Goal: Transaction & Acquisition: Book appointment/travel/reservation

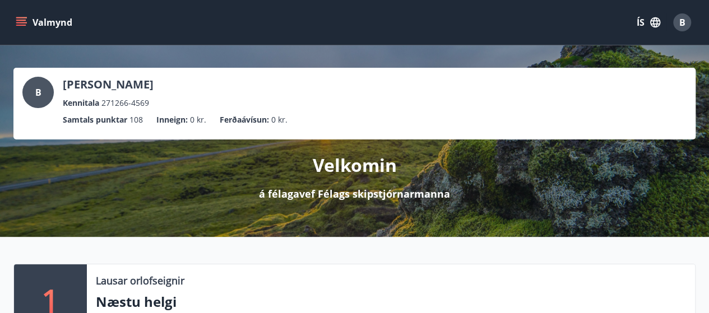
click at [19, 21] on icon "menu" at bounding box center [21, 22] width 11 height 11
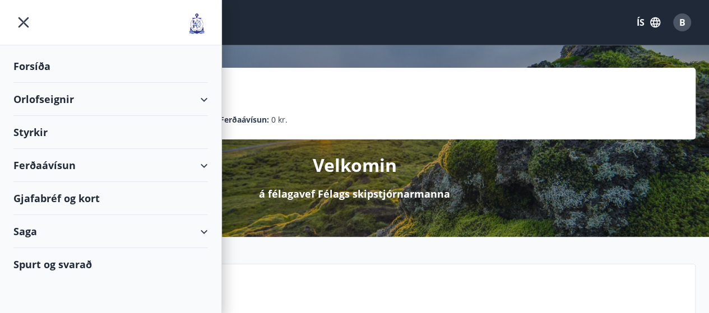
click at [202, 96] on div "Orlofseignir" at bounding box center [110, 99] width 194 height 33
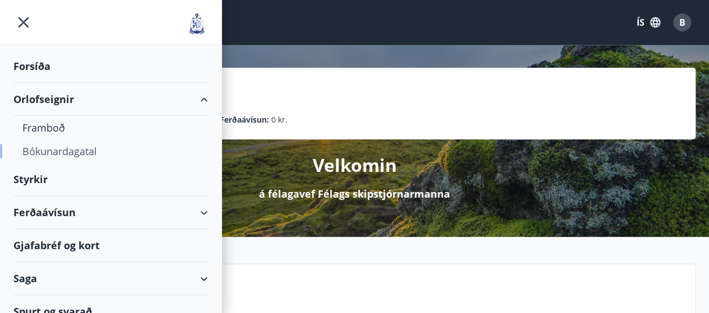
click at [45, 154] on div "Bókunardagatal" at bounding box center [110, 151] width 176 height 24
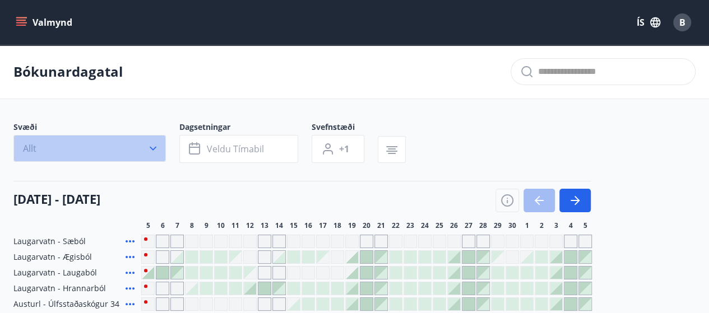
click at [151, 146] on icon "button" at bounding box center [152, 148] width 11 height 11
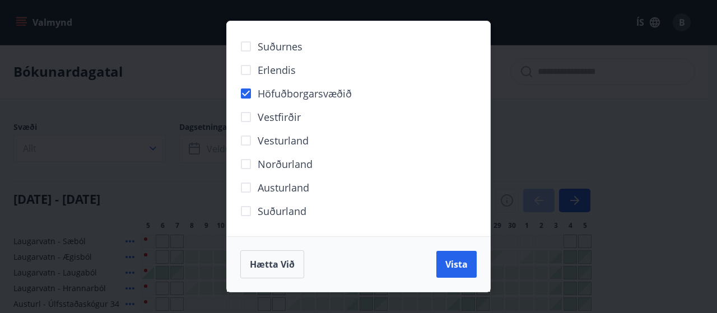
drag, startPoint x: 449, startPoint y: 261, endPoint x: 644, endPoint y: 153, distance: 223.4
click at [449, 260] on span "Vista" at bounding box center [456, 264] width 22 height 12
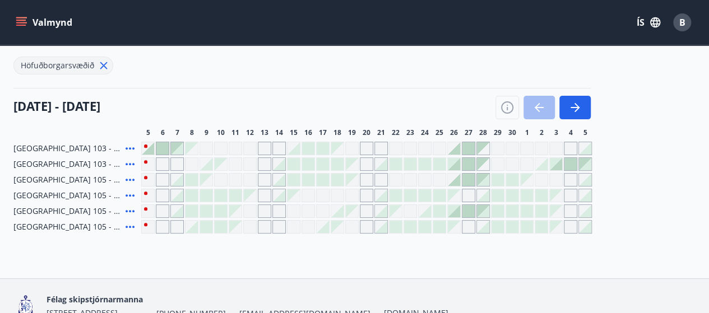
scroll to position [125, 0]
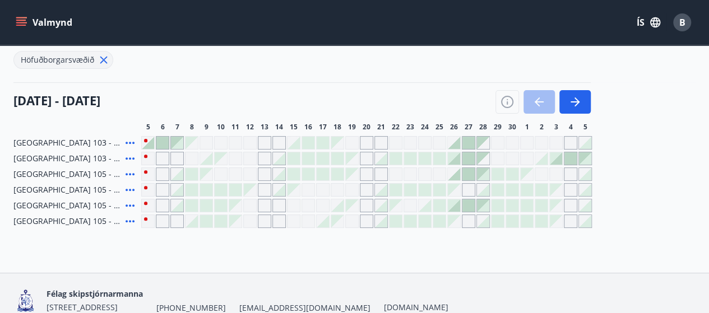
click at [558, 161] on div at bounding box center [555, 158] width 12 height 12
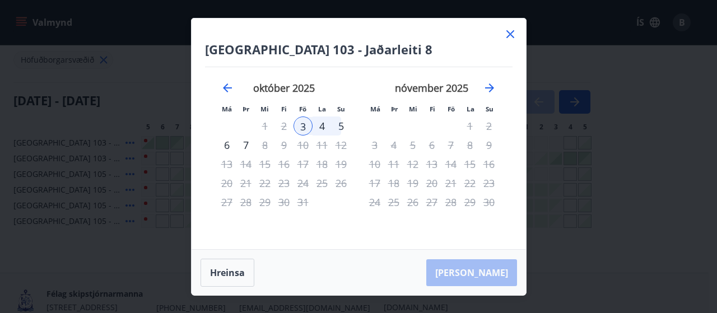
click at [506, 30] on icon at bounding box center [510, 34] width 8 height 8
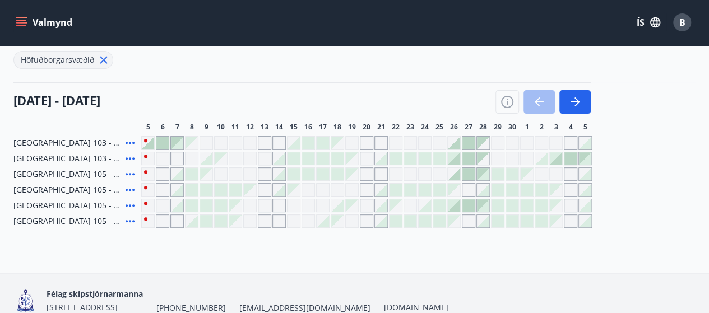
click at [228, 275] on div "Félag skipstjórnarmanna Grensásvegur 13, 2. hæð., 108 Reykjavík +354 520-1280 s…" at bounding box center [354, 300] width 682 height 54
click at [131, 159] on icon at bounding box center [129, 158] width 13 height 13
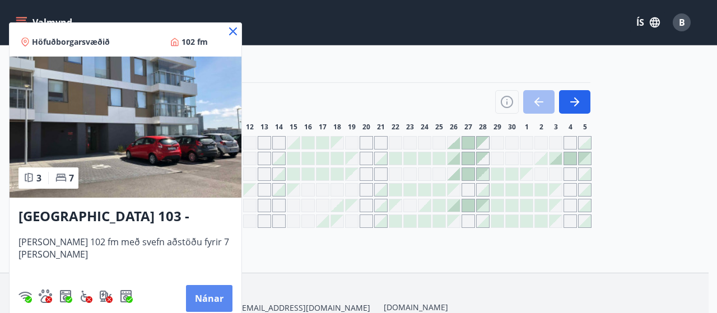
click at [202, 299] on button "Nánar" at bounding box center [209, 298] width 46 height 27
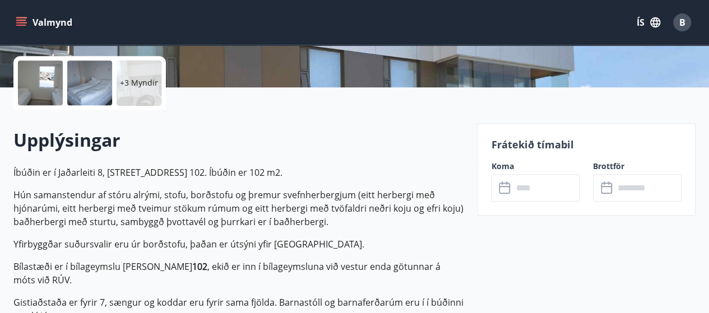
scroll to position [336, 0]
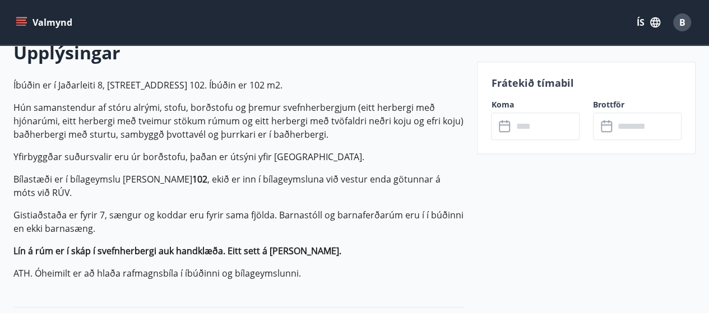
click at [525, 134] on input "text" at bounding box center [545, 126] width 67 height 27
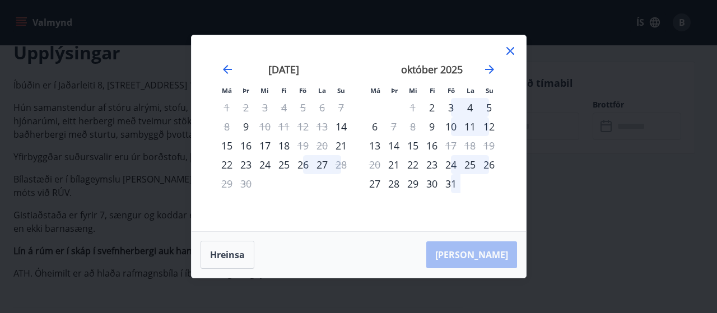
click at [451, 110] on div "3" at bounding box center [450, 107] width 19 height 19
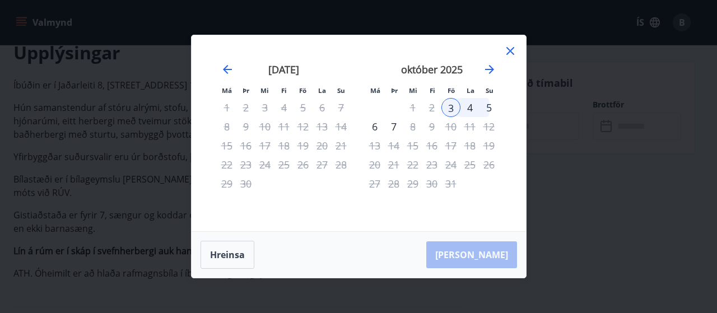
click at [487, 111] on div "5" at bounding box center [488, 107] width 19 height 19
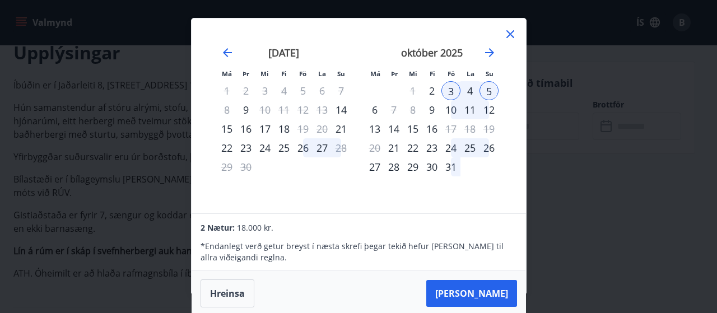
click at [490, 90] on div "5" at bounding box center [488, 90] width 19 height 19
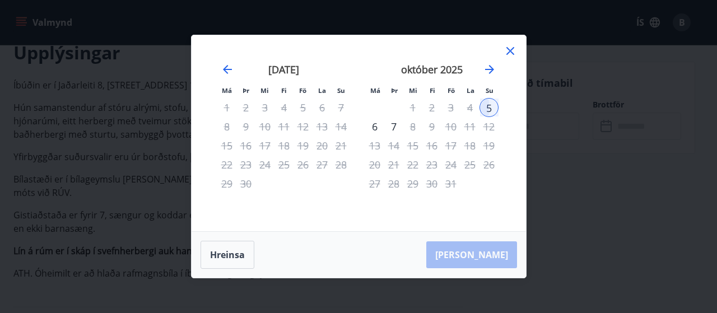
click at [375, 130] on div "6" at bounding box center [374, 126] width 19 height 19
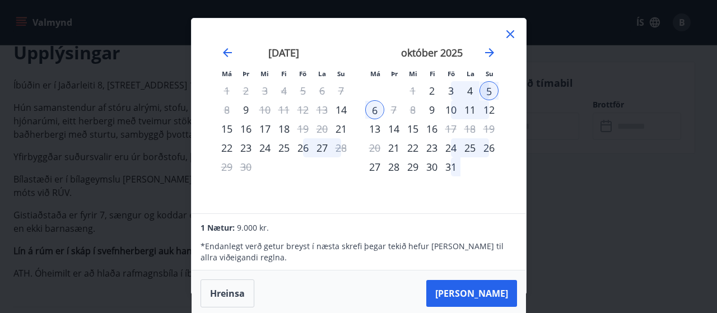
click at [450, 92] on div "3" at bounding box center [450, 90] width 19 height 19
click at [510, 38] on icon at bounding box center [510, 33] width 13 height 13
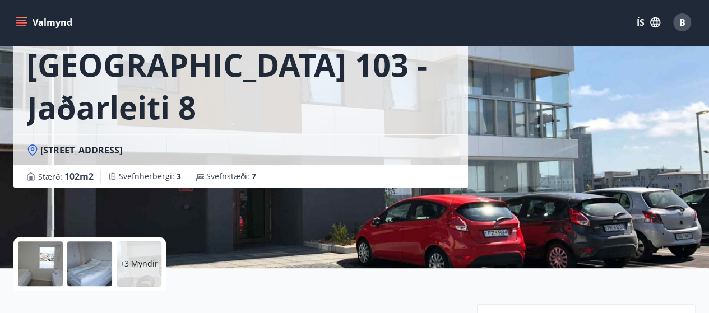
scroll to position [0, 0]
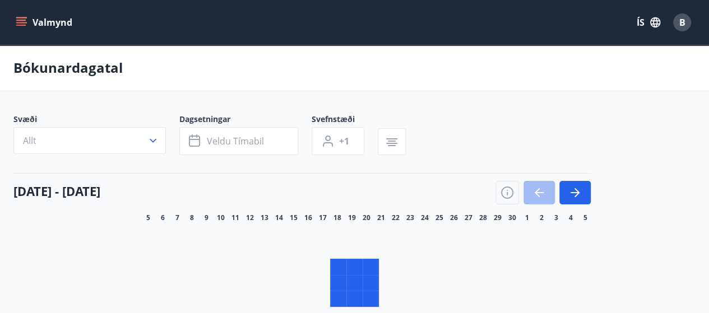
scroll to position [125, 0]
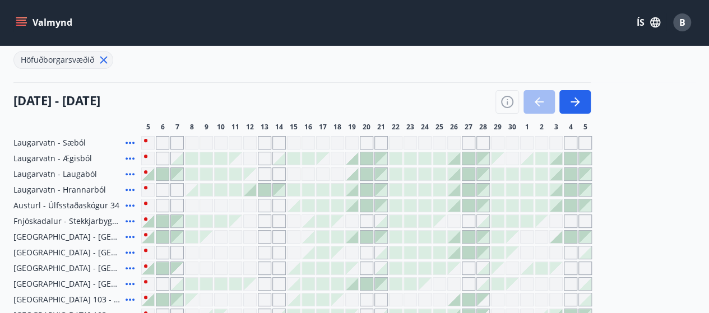
click at [156, 29] on icon "button" at bounding box center [152, 22] width 11 height 11
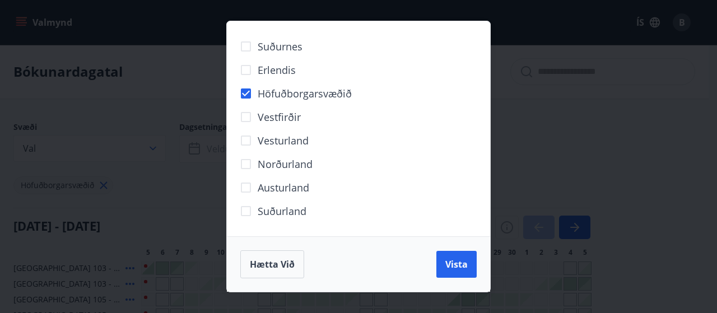
click at [152, 148] on div "Suðurnes Erlendis Höfuðborgarsvæðið Vestfirðir Vesturland Norðurland Austurland…" at bounding box center [358, 156] width 717 height 313
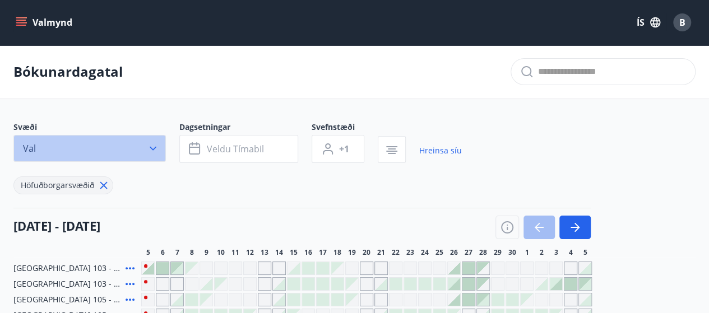
click at [152, 149] on icon "button" at bounding box center [153, 149] width 7 height 4
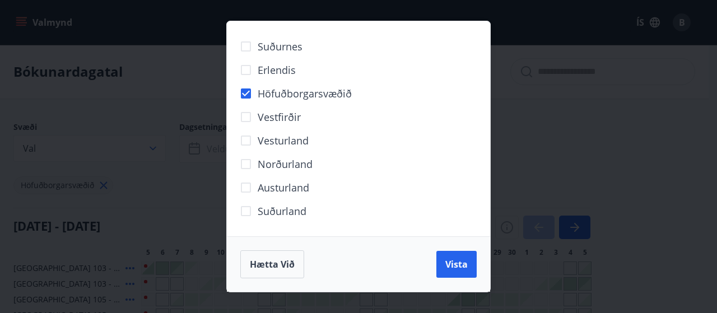
click at [278, 95] on span "Höfuðborgarsvæðið" at bounding box center [305, 93] width 94 height 15
click at [454, 268] on span "Vista" at bounding box center [456, 264] width 22 height 12
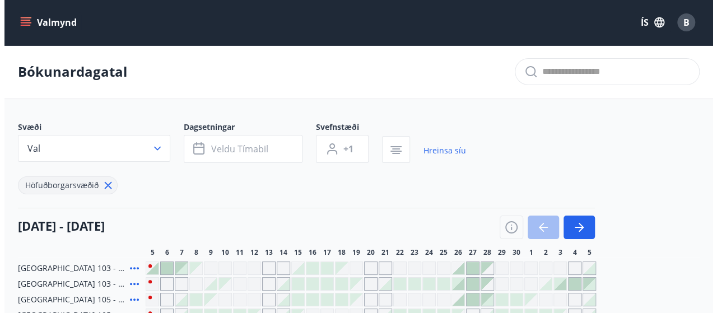
scroll to position [112, 0]
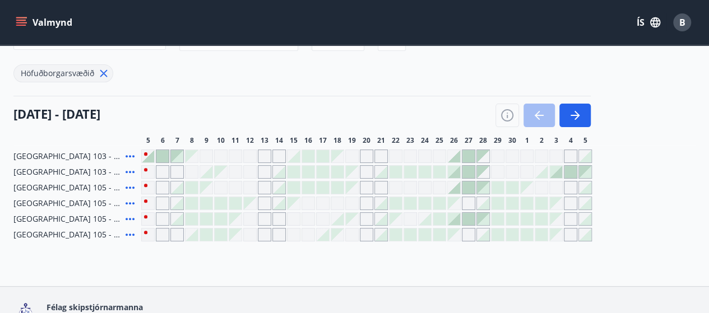
click at [558, 173] on div at bounding box center [555, 172] width 12 height 12
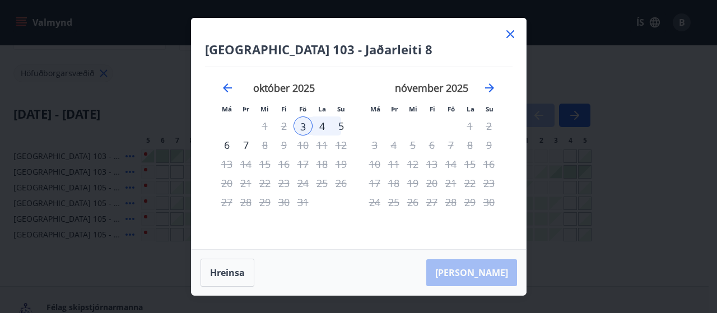
click at [339, 125] on div "5" at bounding box center [341, 125] width 19 height 19
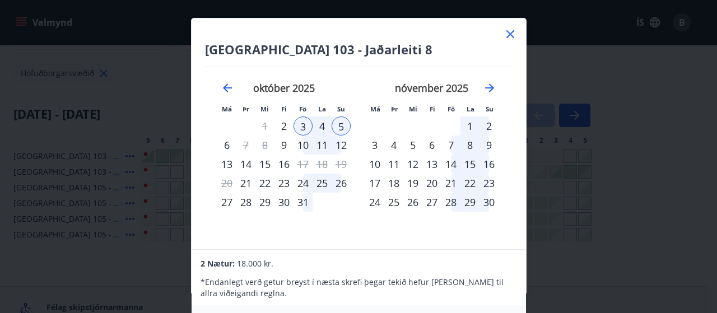
scroll to position [0, 0]
drag, startPoint x: 419, startPoint y: 21, endPoint x: 414, endPoint y: 8, distance: 14.2
click at [414, 8] on div "Reykjavík 103 - Jaðarleiti 8 Má Þr Mi Fi Fö La Su Má Þr Mi Fi Fö La Su septembe…" at bounding box center [358, 156] width 717 height 313
click at [343, 127] on div "5" at bounding box center [341, 125] width 19 height 19
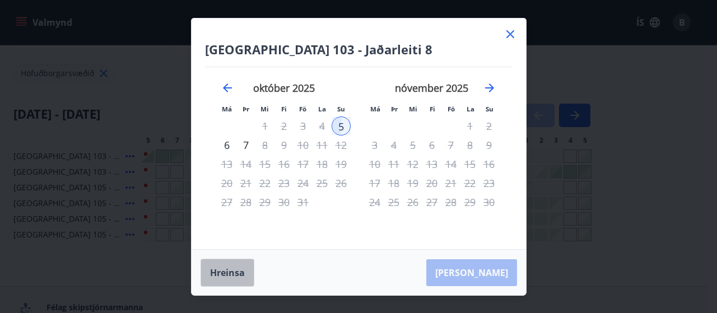
click at [235, 274] on button "Hreinsa" at bounding box center [228, 273] width 54 height 28
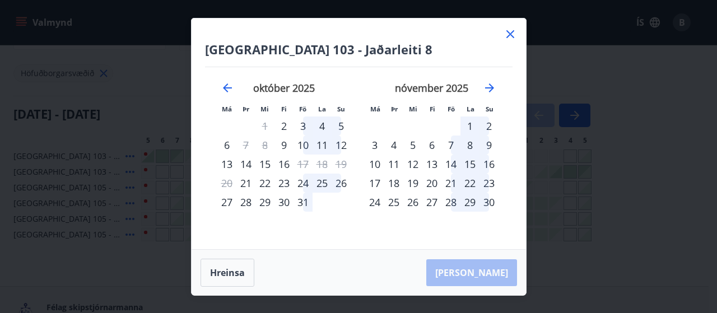
click at [304, 128] on div "3" at bounding box center [302, 125] width 19 height 19
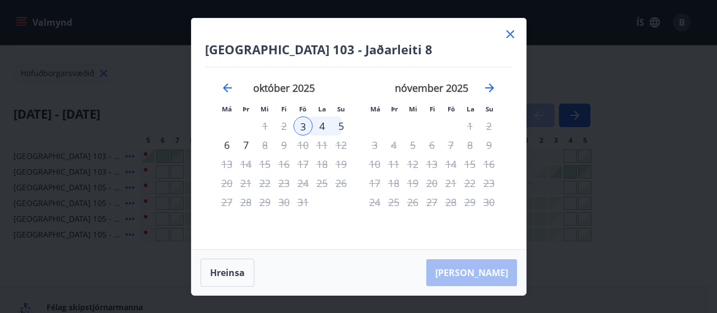
click at [343, 128] on div "5" at bounding box center [341, 125] width 19 height 19
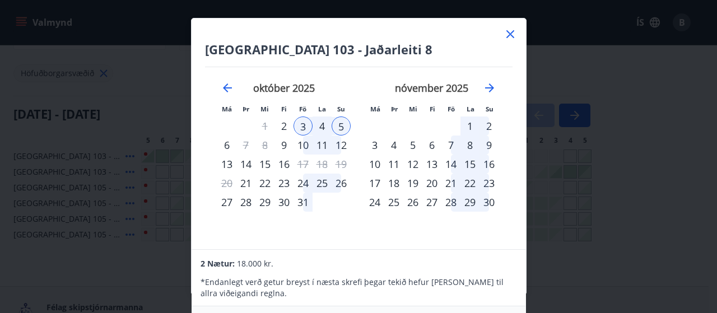
click at [512, 38] on icon at bounding box center [510, 33] width 13 height 13
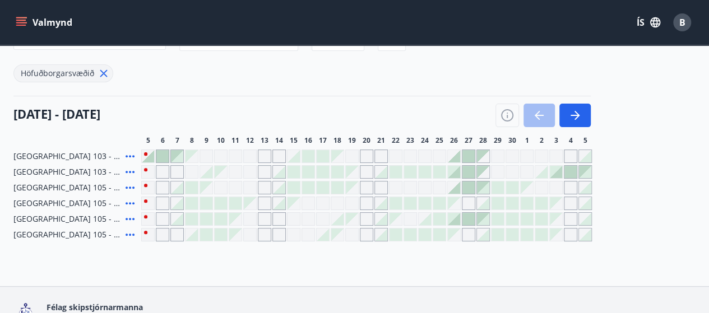
click at [513, 33] on div "Valmynd ÍS B" at bounding box center [354, 22] width 682 height 27
click at [499, 281] on div "Bókunardagatal Svæði Val Dagsetningar Veldu tímabil Svefnstæði +1 Hreinsa síu H…" at bounding box center [354, 109] width 709 height 353
click at [580, 114] on icon "button" at bounding box center [574, 115] width 13 height 13
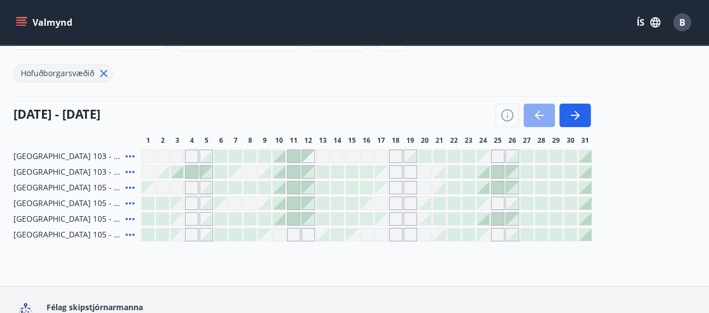
click at [540, 115] on icon "button" at bounding box center [538, 115] width 9 height 1
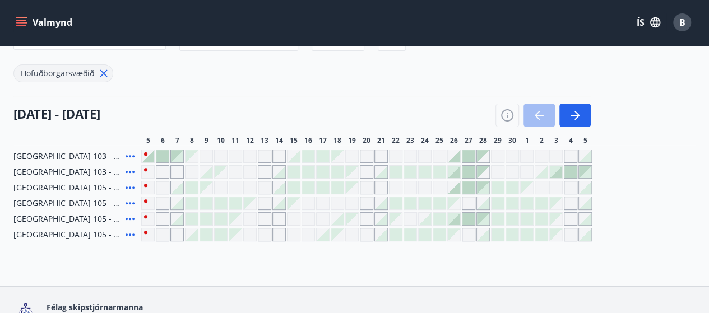
click at [558, 174] on div at bounding box center [555, 172] width 12 height 12
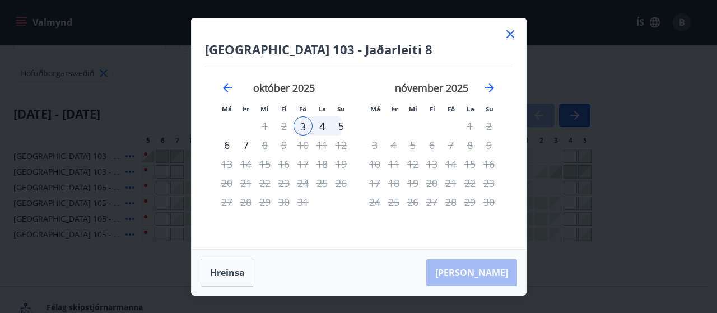
click at [341, 127] on div "5" at bounding box center [341, 125] width 19 height 19
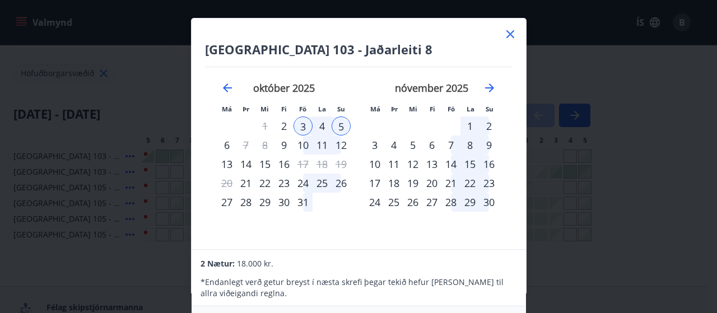
click at [325, 127] on div "4" at bounding box center [322, 125] width 19 height 19
click at [509, 36] on icon at bounding box center [510, 33] width 13 height 13
click at [513, 34] on div "Valmynd ÍS B" at bounding box center [354, 22] width 682 height 27
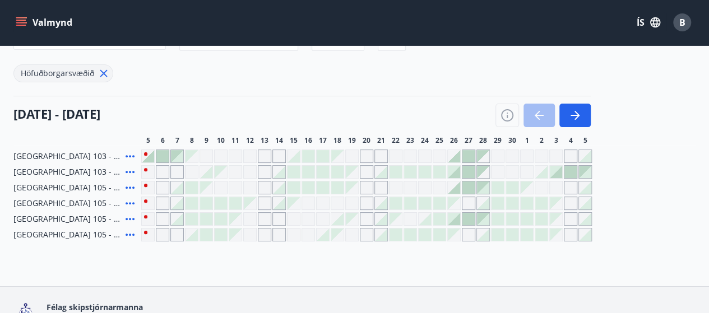
click at [557, 174] on div at bounding box center [555, 172] width 12 height 12
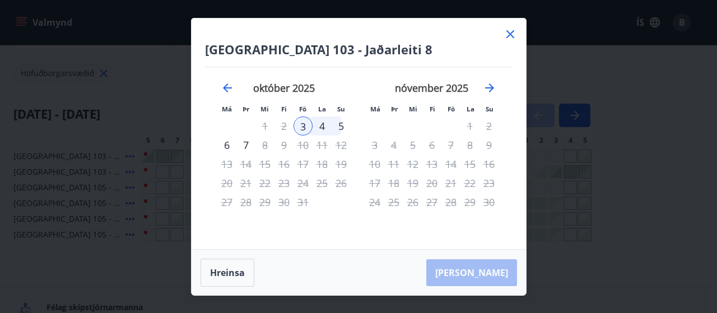
click at [301, 129] on div "3" at bounding box center [302, 125] width 19 height 19
click at [302, 125] on div "3" at bounding box center [302, 125] width 19 height 19
click at [321, 126] on div "4" at bounding box center [322, 125] width 19 height 19
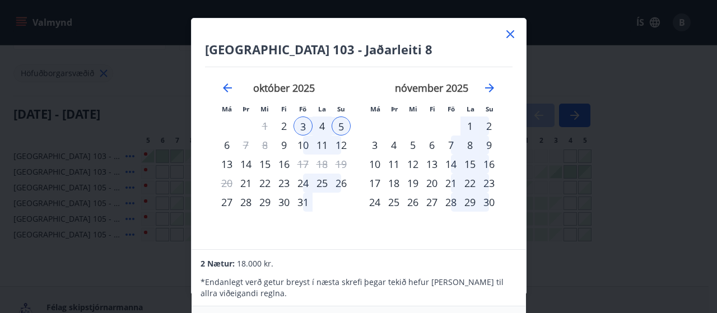
click at [345, 128] on div "5" at bounding box center [341, 125] width 19 height 19
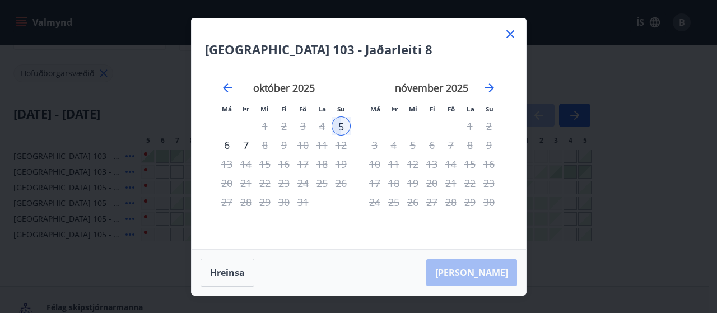
click at [397, 264] on div "Hreinsa Taka Frá" at bounding box center [359, 273] width 334 height 46
click at [229, 148] on div "6" at bounding box center [226, 145] width 19 height 19
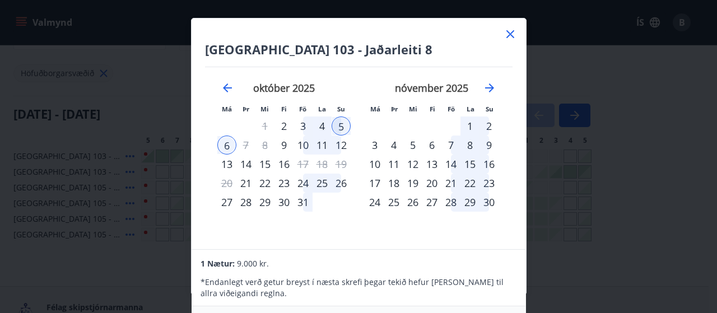
click at [513, 33] on icon at bounding box center [510, 33] width 13 height 13
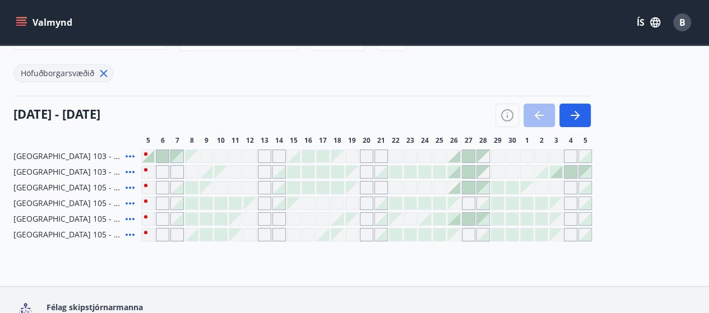
click at [106, 70] on icon at bounding box center [103, 73] width 7 height 7
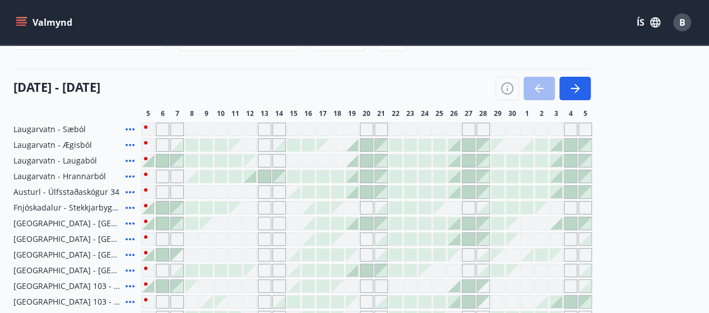
click at [149, 148] on div "Svæði Allt Dagsetningar Veldu tímabil Svefnstæði +1 05 september - 05 október 5…" at bounding box center [354, 206] width 682 height 393
click at [151, 136] on div "Gráir dagar eru ekki bókanlegir" at bounding box center [147, 129] width 13 height 13
click at [155, 39] on icon "button" at bounding box center [153, 37] width 7 height 4
click at [165, 118] on div "Suðurnes Erlendis Höfuðborgarsvæðið Vestfirðir Vesturland Norðurland Austurland…" at bounding box center [354, 156] width 709 height 313
click at [219, 150] on div "Suðurnes Erlendis Höfuðborgarsvæðið Vestfirðir Vesturland Norðurland Austurland…" at bounding box center [354, 156] width 709 height 313
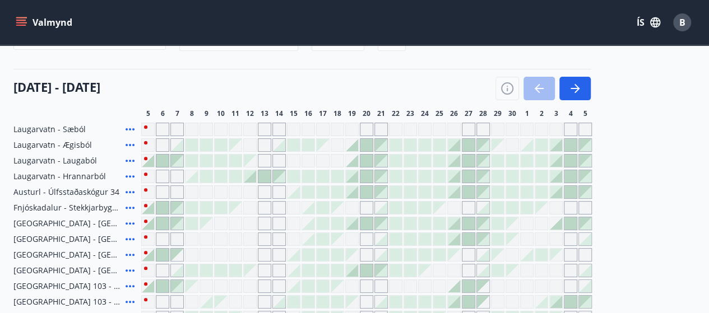
click at [189, 152] on div "Suðurnes Erlendis Höfuðborgarsvæðið Vestfirðir Vesturland Norðurland Austurland…" at bounding box center [354, 156] width 709 height 313
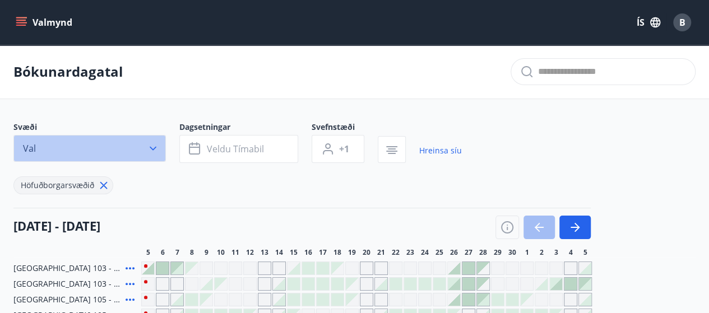
click at [151, 150] on icon "button" at bounding box center [152, 148] width 11 height 11
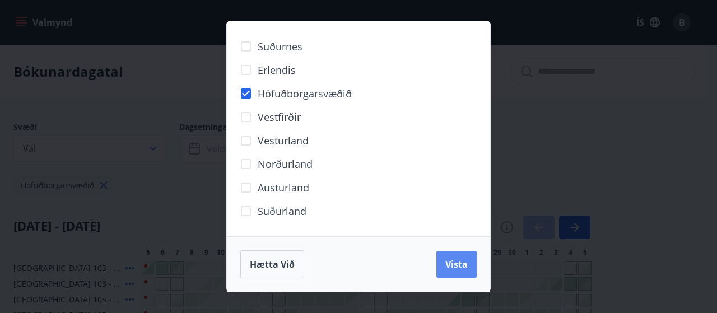
click at [472, 268] on button "Vista" at bounding box center [456, 264] width 40 height 27
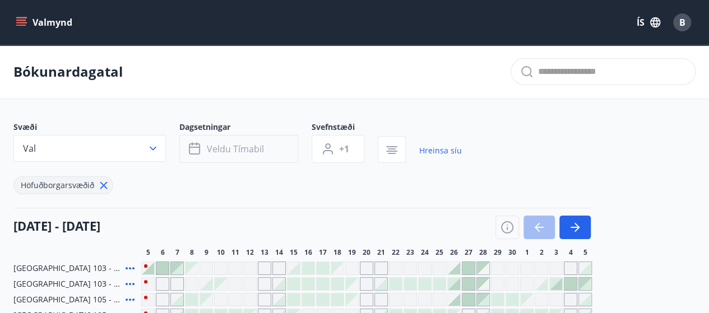
click at [261, 152] on span "Veldu tímabil" at bounding box center [235, 149] width 57 height 12
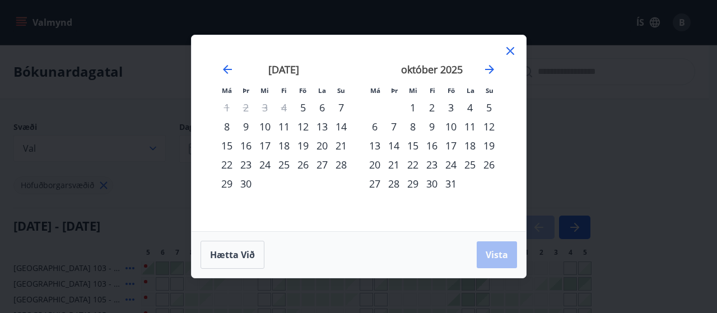
click at [450, 108] on div "3" at bounding box center [450, 107] width 19 height 19
click at [487, 109] on div "5" at bounding box center [488, 107] width 19 height 19
click at [504, 254] on span "Vista" at bounding box center [497, 255] width 22 height 12
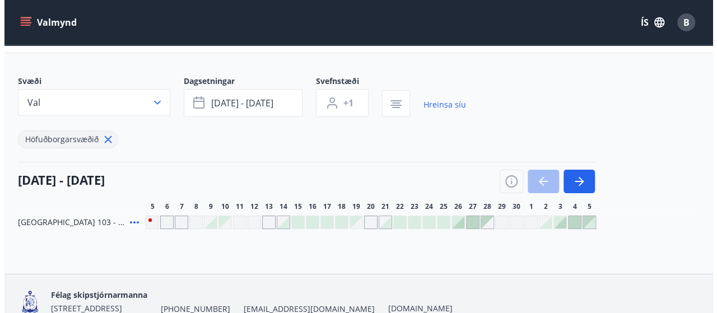
scroll to position [45, 0]
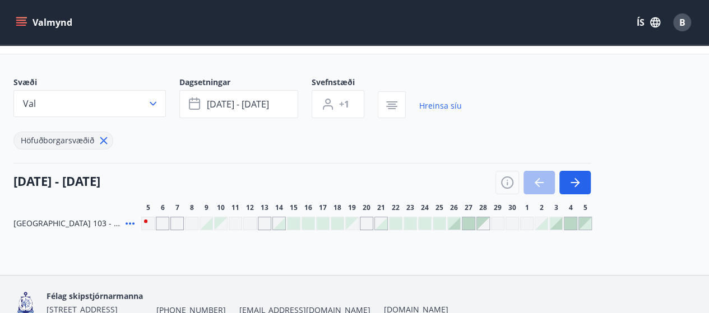
click at [557, 227] on div at bounding box center [555, 223] width 12 height 12
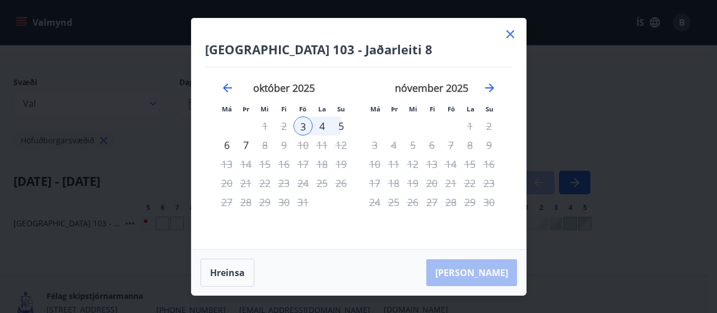
click at [342, 127] on div "5" at bounding box center [341, 125] width 19 height 19
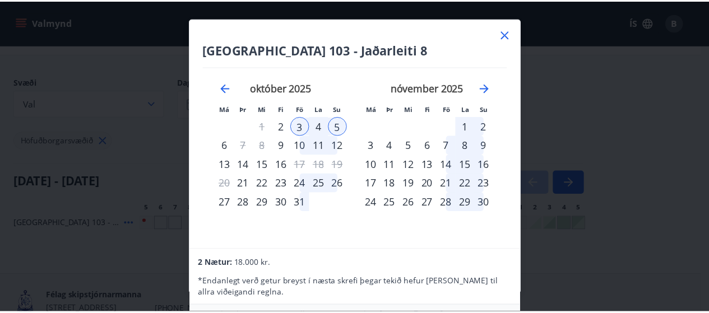
scroll to position [0, 0]
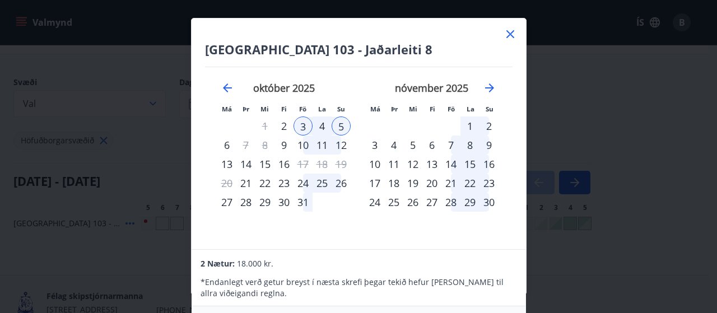
click at [514, 37] on icon at bounding box center [510, 34] width 8 height 8
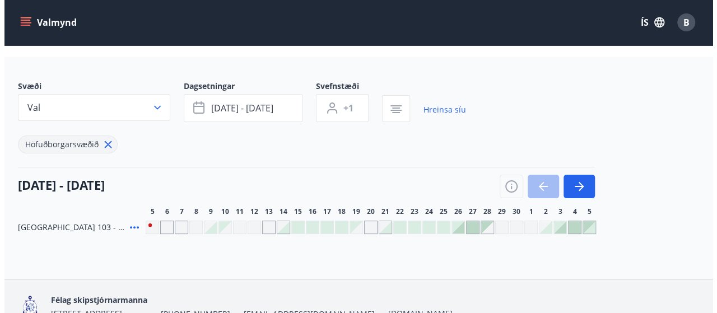
scroll to position [56, 0]
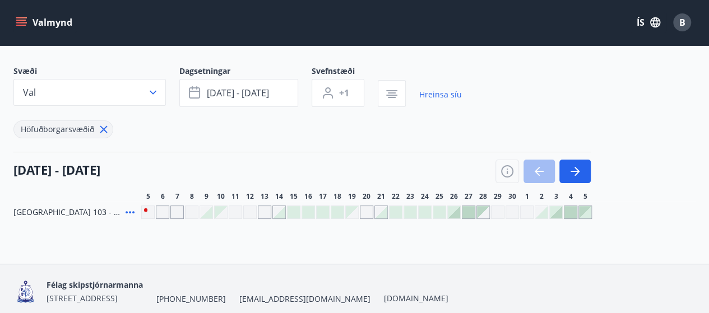
click at [556, 210] on div at bounding box center [555, 212] width 12 height 12
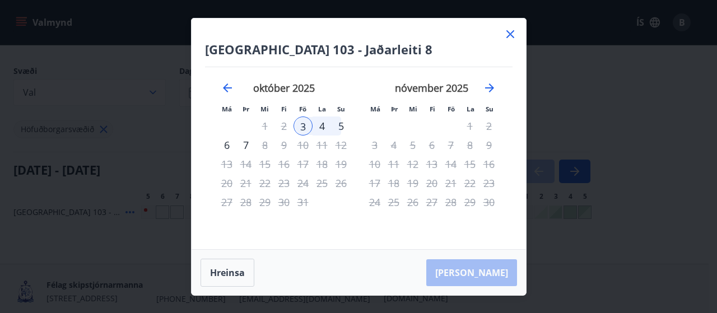
click at [325, 127] on div "4" at bounding box center [322, 125] width 19 height 19
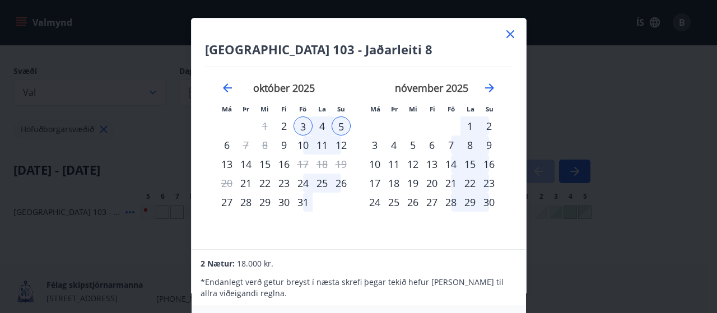
click at [321, 127] on div "4" at bounding box center [322, 125] width 19 height 19
click at [343, 125] on div "5" at bounding box center [341, 125] width 19 height 19
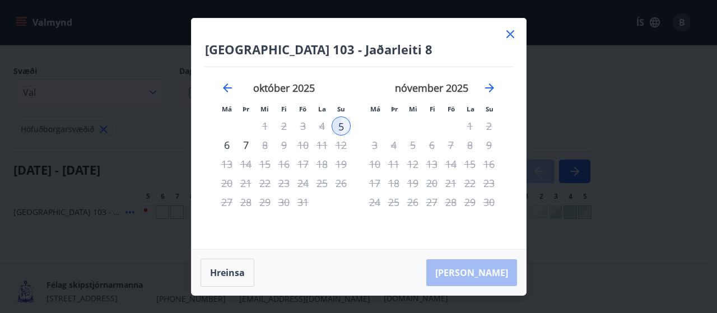
click at [436, 260] on div "Hreinsa Taka Frá" at bounding box center [359, 273] width 334 height 46
click at [308, 130] on div "3" at bounding box center [302, 125] width 19 height 19
click at [325, 127] on div "4" at bounding box center [322, 125] width 19 height 19
click at [339, 125] on div "5" at bounding box center [341, 125] width 19 height 19
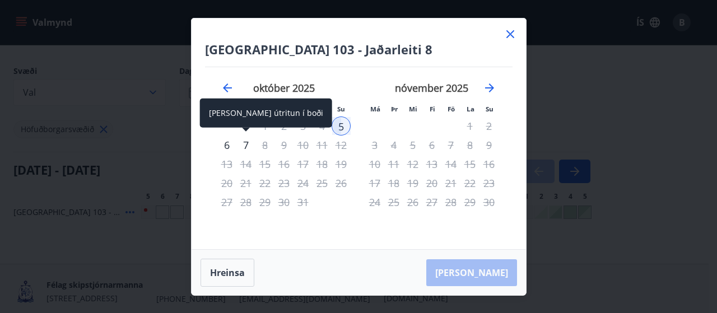
click at [245, 150] on div "7" at bounding box center [245, 145] width 19 height 19
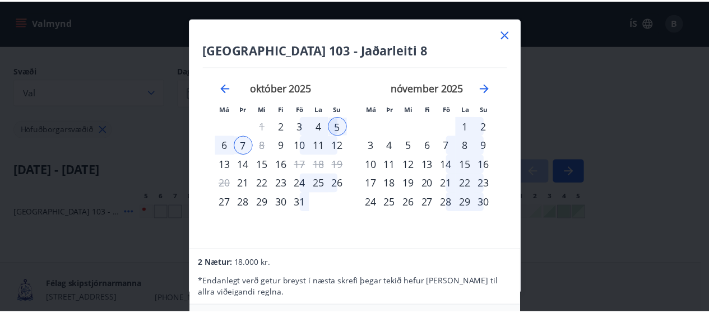
scroll to position [0, 0]
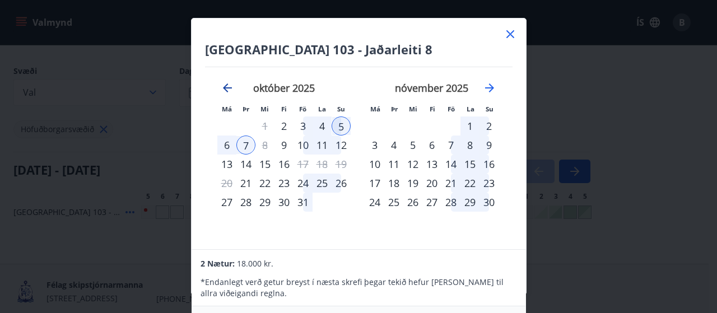
click at [231, 91] on icon "Move backward to switch to the previous month." at bounding box center [227, 87] width 13 height 13
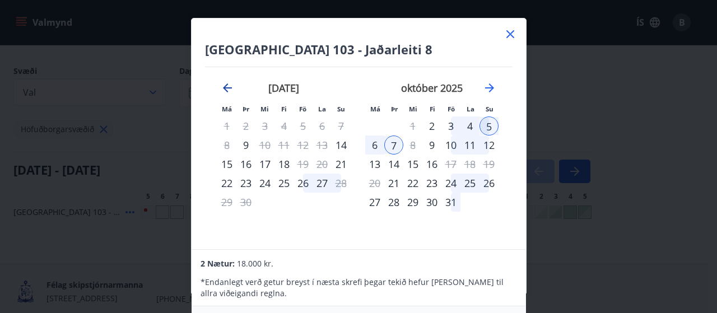
click at [231, 91] on icon "Move backward to switch to the previous month." at bounding box center [227, 87] width 13 height 13
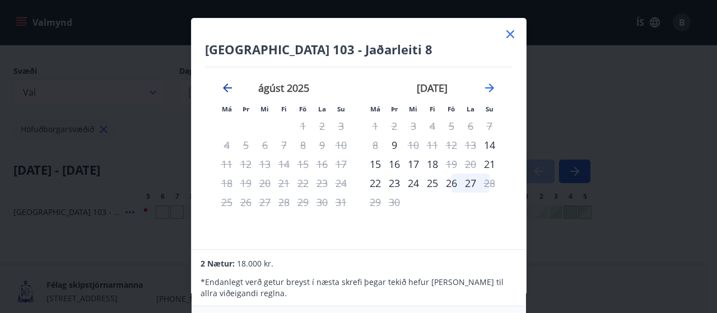
click at [231, 91] on icon "Move backward to switch to the previous month." at bounding box center [227, 87] width 13 height 13
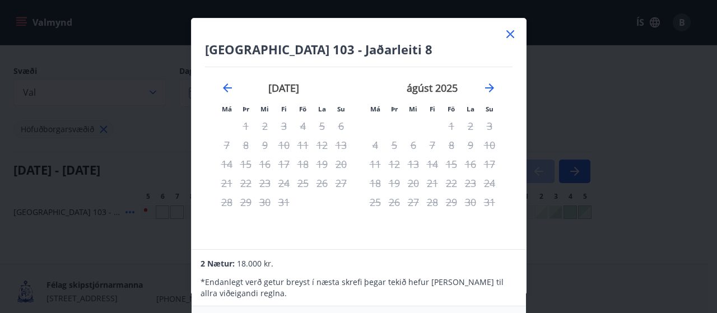
drag, startPoint x: 231, startPoint y: 91, endPoint x: 395, endPoint y: 40, distance: 172.5
click at [233, 90] on icon "Move backward to switch to the previous month." at bounding box center [227, 87] width 13 height 13
click at [511, 38] on icon at bounding box center [510, 33] width 13 height 13
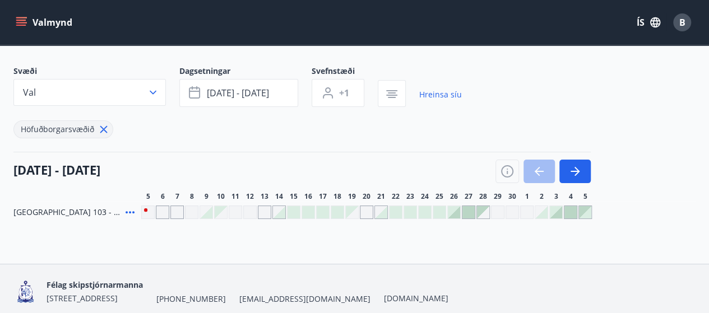
click at [652, 142] on div "Svæði Val Dagsetningar okt 03 - okt 05 Svefnstæði +1 Hreinsa síu Höfuðborgarsvæ…" at bounding box center [354, 142] width 682 height 153
click at [16, 24] on icon "menu" at bounding box center [21, 22] width 11 height 11
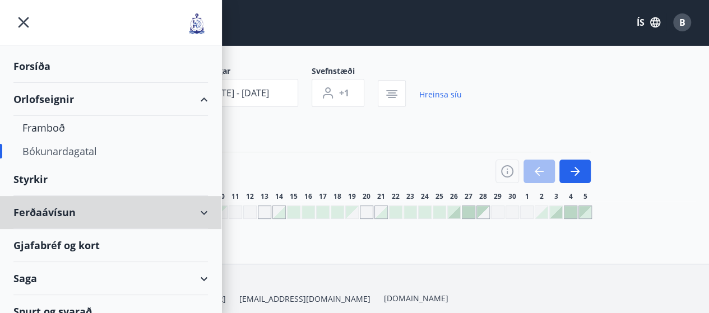
drag, startPoint x: 43, startPoint y: 218, endPoint x: 41, endPoint y: 176, distance: 42.0
click at [42, 218] on div "Ferðaávísun" at bounding box center [110, 212] width 194 height 33
click at [39, 212] on div "Ferðaávísun" at bounding box center [110, 212] width 194 height 33
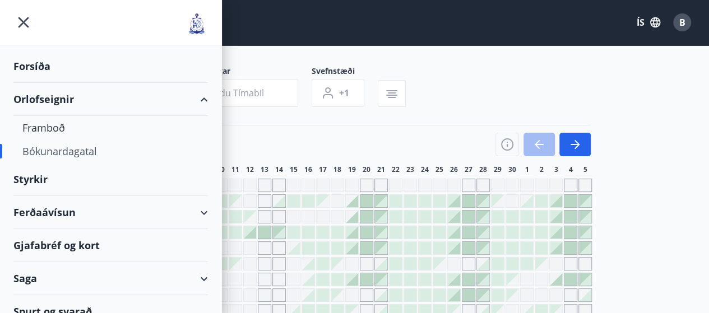
click at [41, 176] on div "Styrkir" at bounding box center [110, 179] width 194 height 33
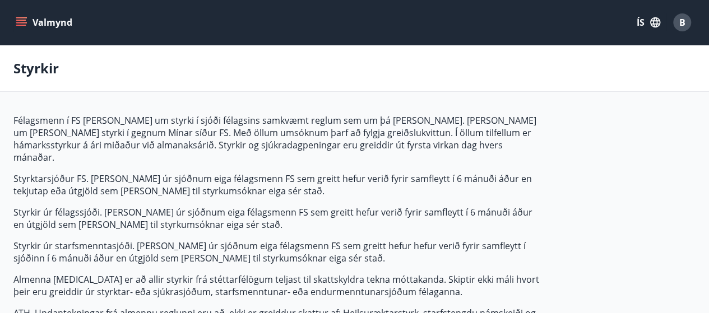
type input "***"
click at [25, 24] on icon "menu" at bounding box center [21, 22] width 11 height 11
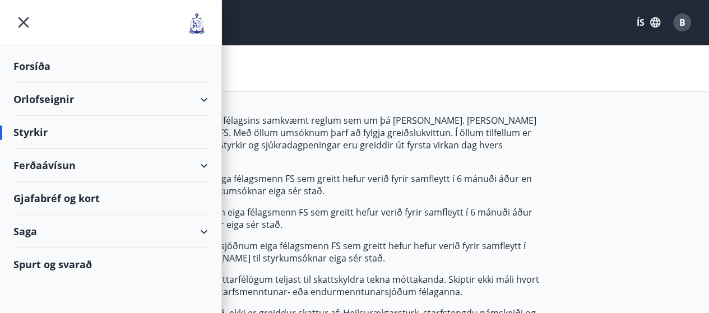
click at [44, 99] on div "Orlofseignir" at bounding box center [110, 99] width 194 height 33
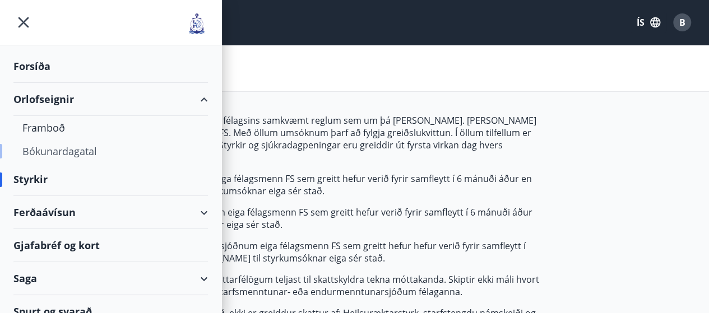
click at [57, 147] on div "Bókunardagatal" at bounding box center [110, 151] width 176 height 24
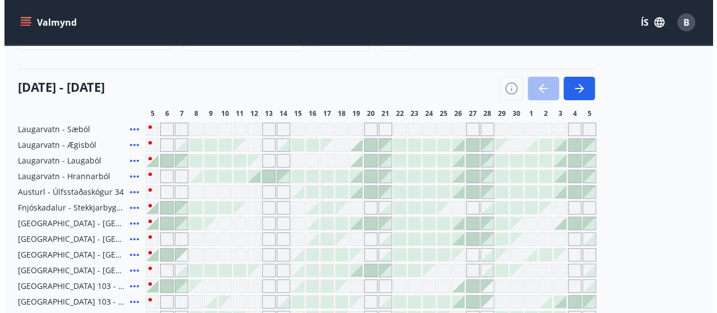
scroll to position [224, 0]
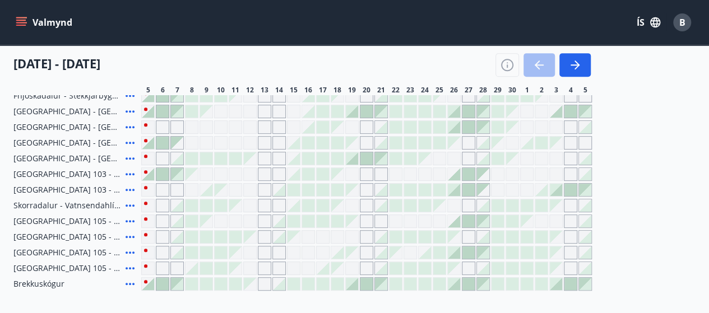
click at [557, 193] on div at bounding box center [555, 190] width 12 height 12
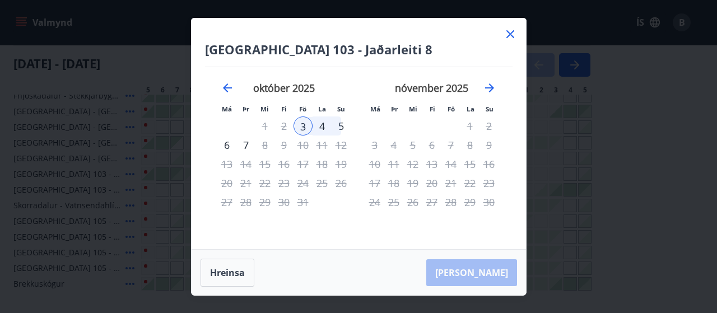
click at [338, 127] on div "5" at bounding box center [341, 125] width 19 height 19
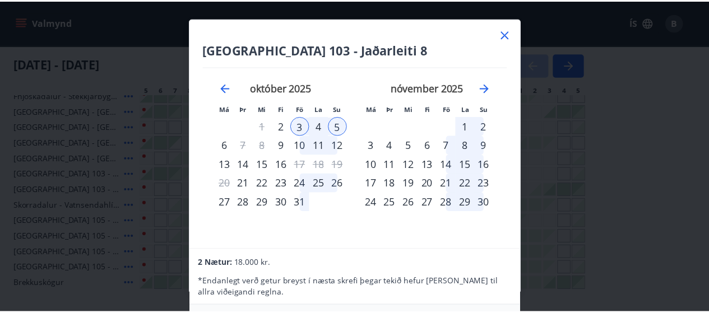
scroll to position [0, 0]
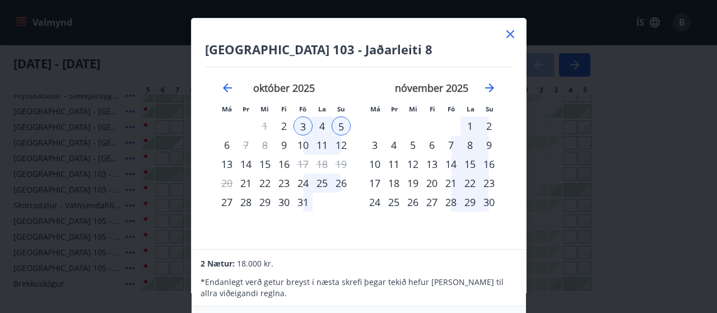
click at [458, 257] on div "2 Nætur: 18.000 kr." at bounding box center [359, 263] width 316 height 13
drag, startPoint x: 482, startPoint y: 290, endPoint x: 448, endPoint y: 143, distance: 150.1
click at [482, 287] on p "* Endanlegt verð getur breyst í næsta skrefi þegar tekið hefur verið tillit til…" at bounding box center [359, 288] width 316 height 22
drag, startPoint x: 416, startPoint y: 40, endPoint x: 393, endPoint y: 13, distance: 34.9
click at [393, 13] on div "Reykjavík 103 - Jaðarleiti 8 Má Þr Mi Fi Fö La Su Má Þr Mi Fi Fö La Su septembe…" at bounding box center [358, 156] width 717 height 313
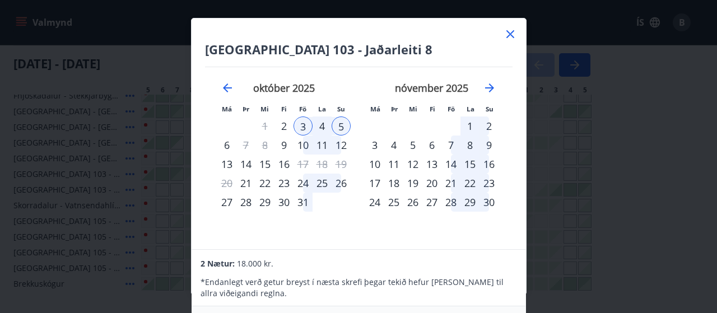
click at [512, 35] on icon at bounding box center [510, 33] width 13 height 13
click at [509, 35] on div "Valmynd ÍS B" at bounding box center [354, 22] width 682 height 27
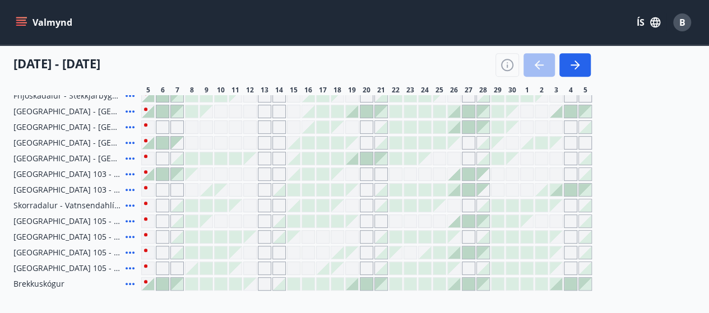
scroll to position [56, 0]
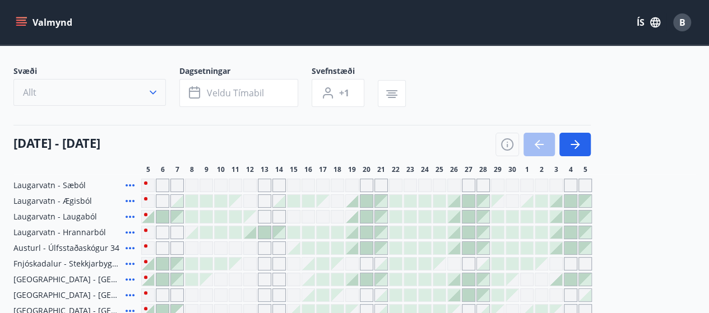
click at [155, 94] on icon "button" at bounding box center [152, 92] width 11 height 11
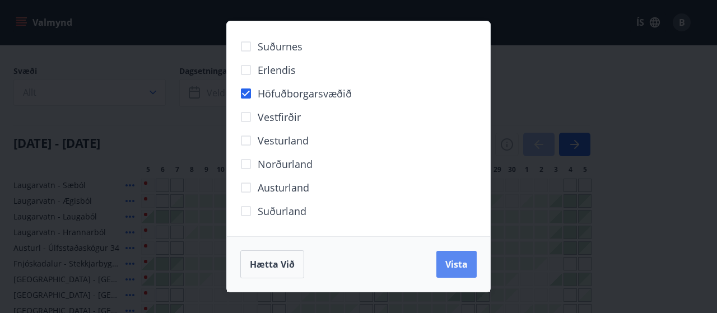
click at [458, 263] on span "Vista" at bounding box center [456, 264] width 22 height 12
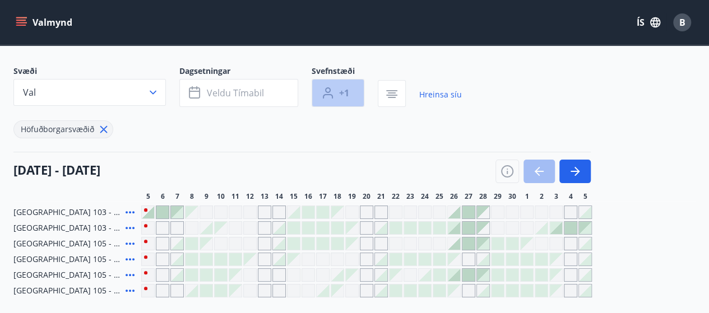
click at [339, 90] on span "+1" at bounding box center [344, 93] width 10 height 12
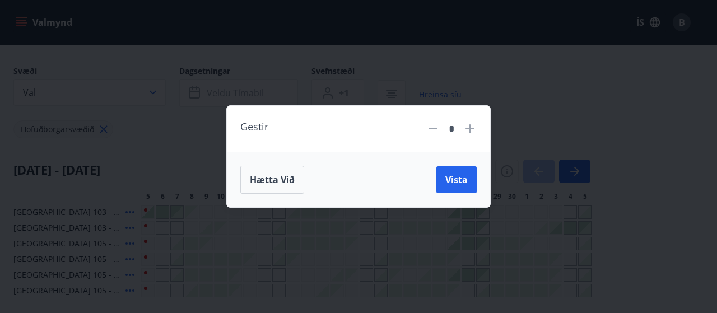
click at [469, 132] on icon at bounding box center [469, 128] width 13 height 13
type input "*"
click at [460, 182] on span "Vista" at bounding box center [456, 180] width 22 height 12
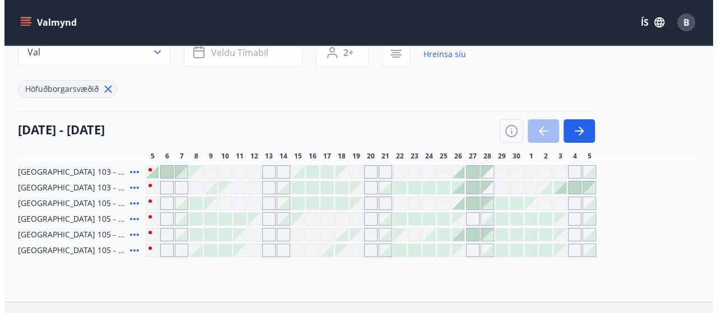
scroll to position [112, 0]
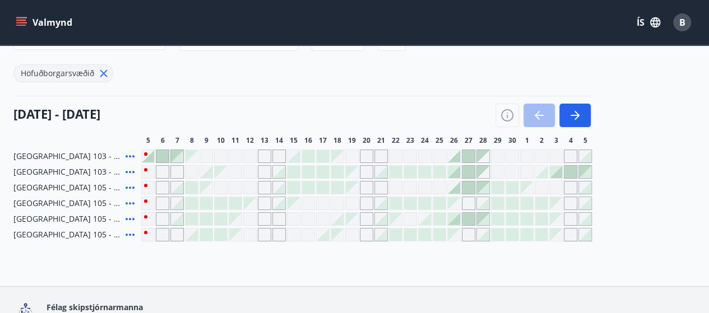
click at [557, 174] on div at bounding box center [555, 172] width 12 height 12
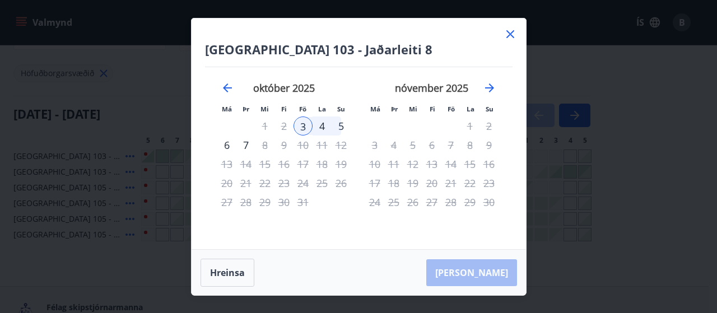
click at [321, 126] on div "4" at bounding box center [322, 125] width 19 height 19
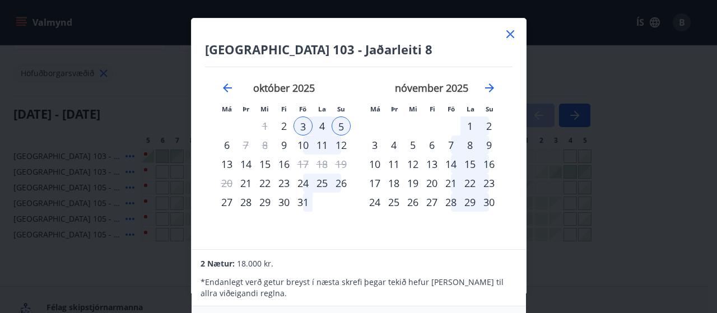
scroll to position [0, 0]
click at [324, 128] on div "4" at bounding box center [322, 125] width 19 height 19
click at [321, 124] on div "4" at bounding box center [322, 125] width 19 height 19
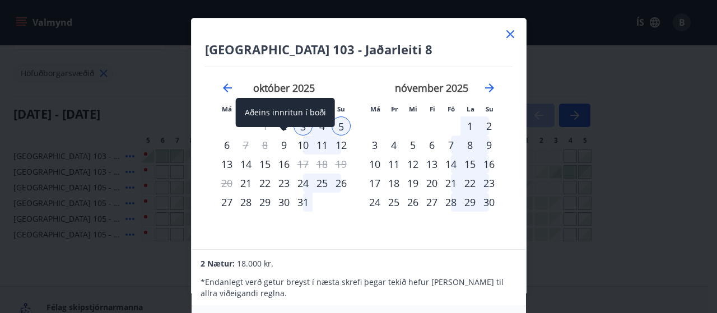
click at [285, 145] on div "9" at bounding box center [283, 145] width 19 height 19
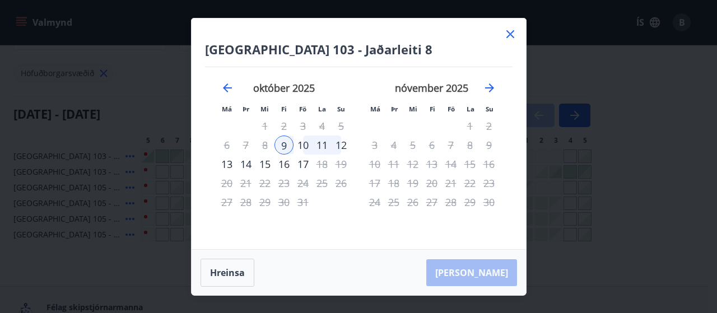
click at [344, 148] on div "12" at bounding box center [341, 145] width 19 height 19
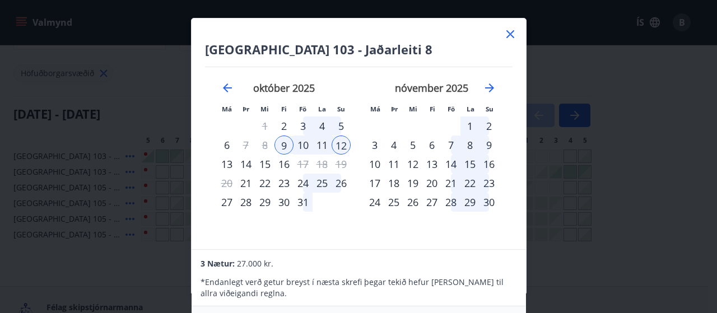
click at [320, 146] on div "11" at bounding box center [322, 145] width 19 height 19
click at [229, 166] on div "13" at bounding box center [226, 164] width 19 height 19
click at [264, 164] on div "15" at bounding box center [264, 164] width 19 height 19
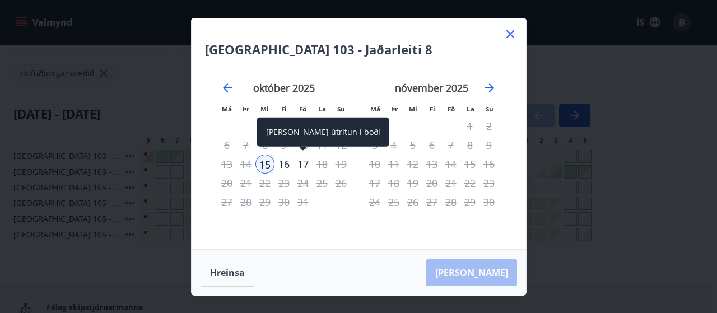
click at [306, 160] on div "17" at bounding box center [302, 164] width 19 height 19
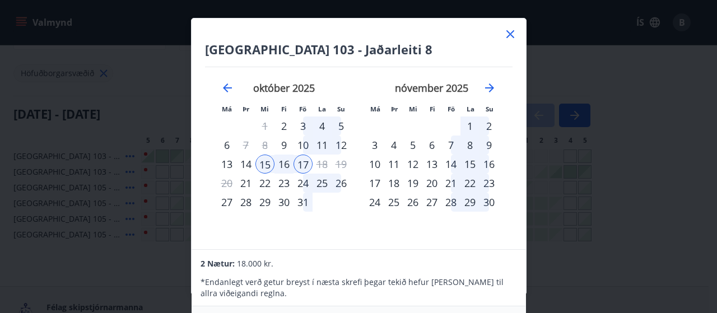
click at [516, 33] on icon at bounding box center [510, 33] width 13 height 13
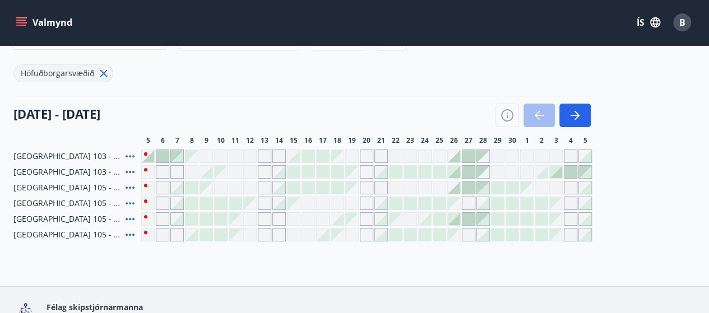
click at [510, 35] on div "Valmynd ÍS B" at bounding box center [354, 22] width 682 height 27
click at [506, 253] on div "Bókunardagatal Svæði Val Dagsetningar Veldu tímabil Svefnstæði 2+ Hreinsa síu H…" at bounding box center [354, 109] width 709 height 353
click at [274, 99] on div "05 september - 05 október" at bounding box center [301, 111] width 577 height 31
click at [506, 114] on icon "button" at bounding box center [506, 115] width 13 height 13
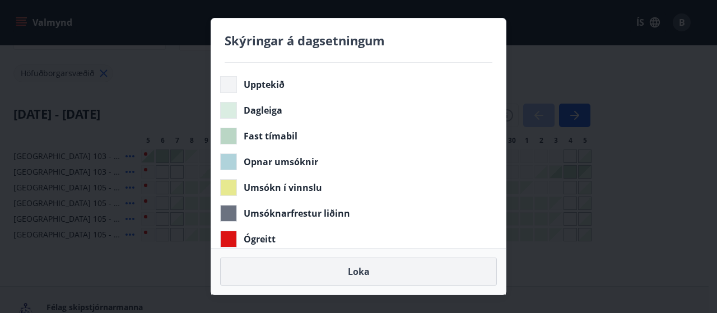
click at [362, 271] on button "Loka" at bounding box center [358, 272] width 277 height 28
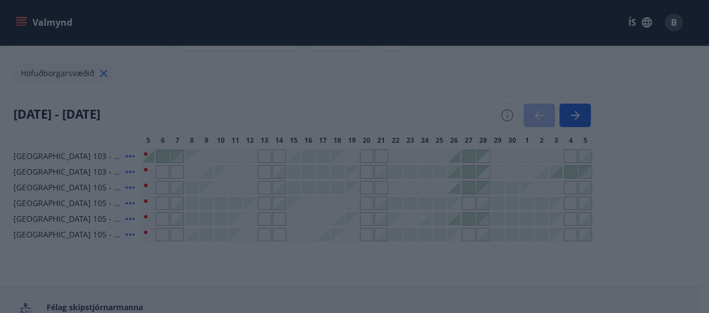
click at [362, 273] on div "Bókunardagatal Svæði Val Dagsetningar Veldu tímabil Svefnstæði 2+ Hreinsa síu H…" at bounding box center [350, 109] width 700 height 353
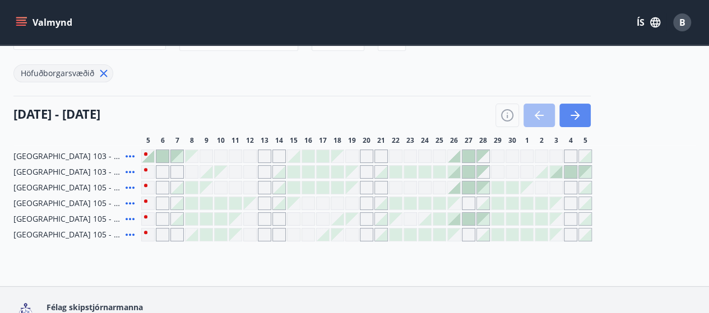
click at [576, 112] on icon "button" at bounding box center [576, 115] width 5 height 9
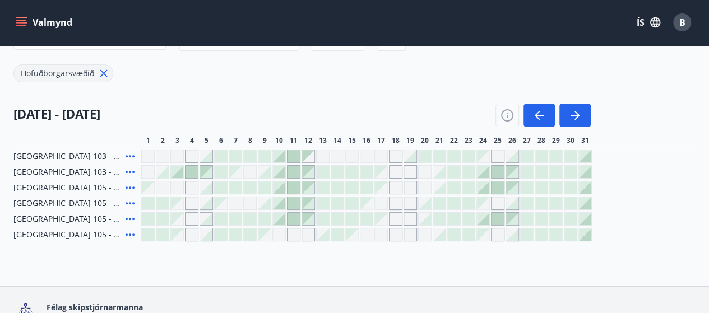
click at [180, 173] on div at bounding box center [177, 172] width 12 height 12
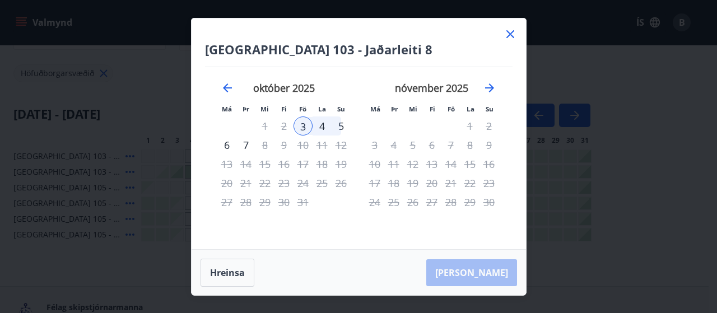
click at [341, 127] on div "5" at bounding box center [341, 125] width 19 height 19
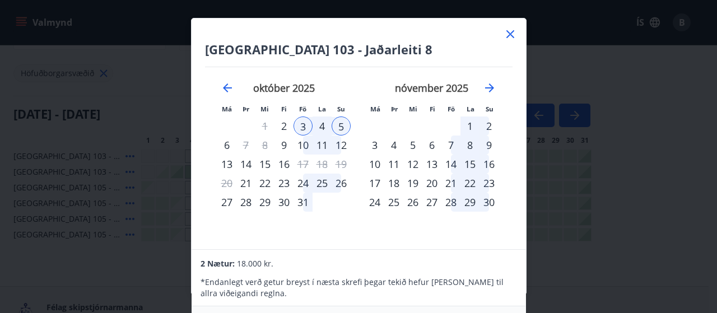
click at [227, 146] on div "6" at bounding box center [226, 145] width 19 height 19
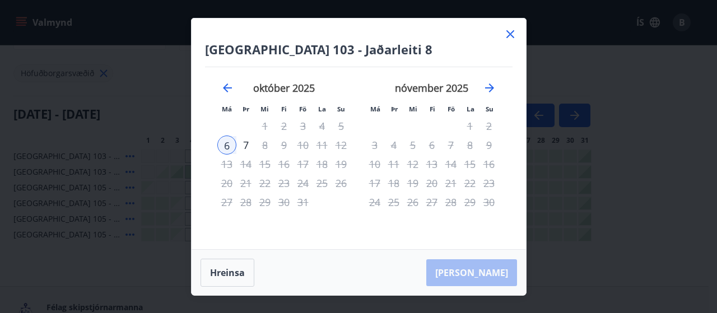
click at [520, 38] on div "Reykjavík 103 - Jaðarleiti 8 Má Þr Mi Fi Fö La Su Má Þr Mi Fi Fö La Su septembe…" at bounding box center [359, 133] width 334 height 231
click at [513, 36] on icon at bounding box center [510, 33] width 13 height 13
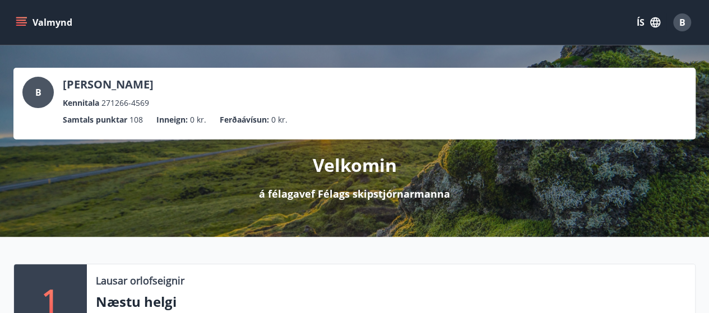
click at [18, 21] on icon "menu" at bounding box center [21, 22] width 11 height 11
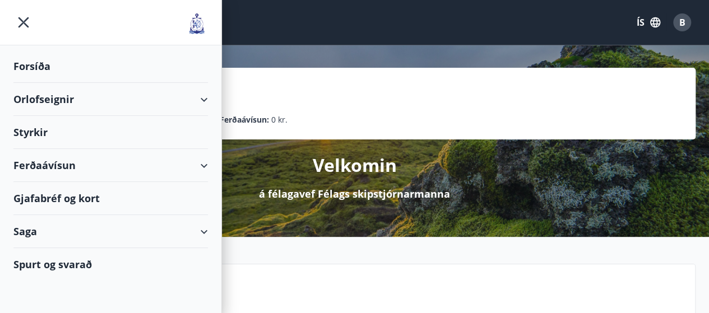
click at [57, 103] on div "Orlofseignir" at bounding box center [110, 99] width 194 height 33
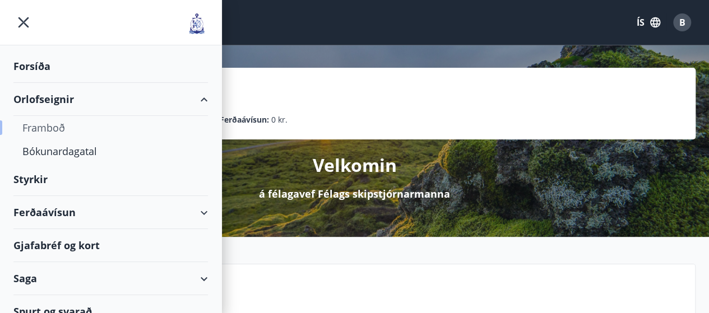
click at [51, 125] on div "Framboð" at bounding box center [110, 128] width 176 height 24
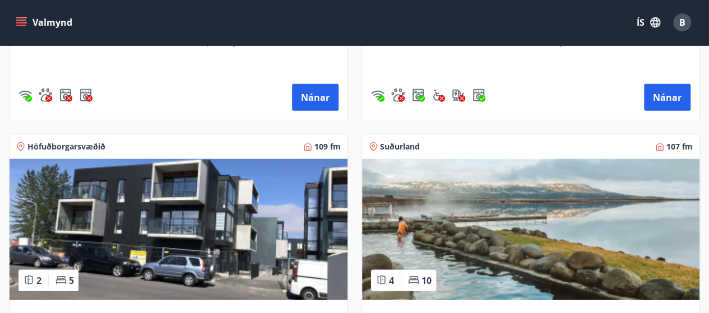
scroll to position [1288, 0]
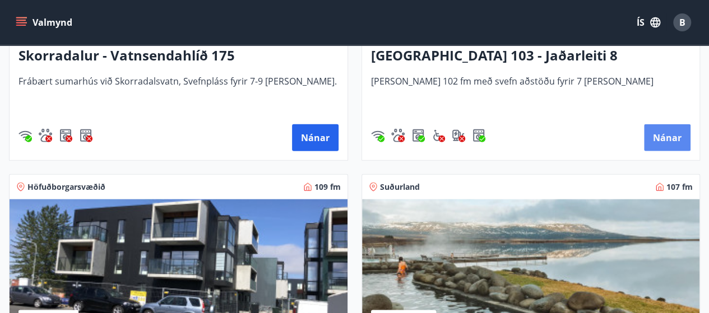
click at [666, 138] on button "Nánar" at bounding box center [667, 137] width 46 height 27
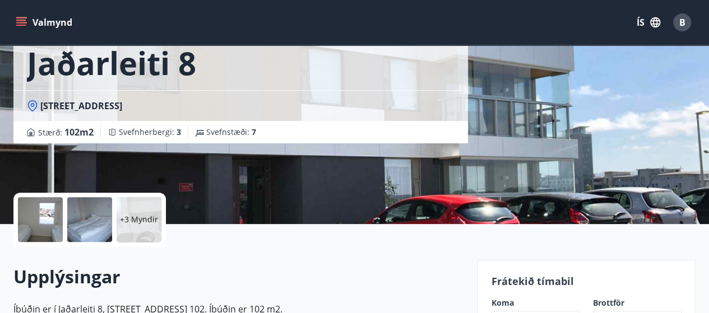
scroll to position [280, 0]
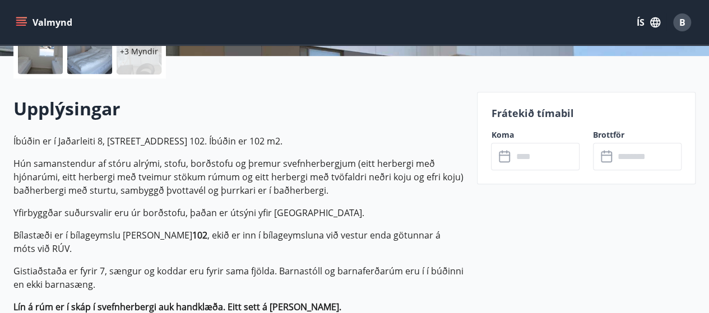
click at [504, 159] on icon at bounding box center [504, 156] width 13 height 13
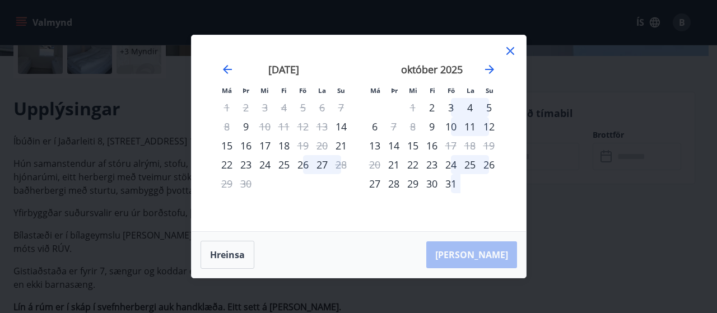
click at [453, 109] on div "3" at bounding box center [450, 107] width 19 height 19
click at [451, 105] on div "3" at bounding box center [450, 107] width 19 height 19
click at [457, 101] on div "3" at bounding box center [450, 107] width 19 height 19
drag, startPoint x: 224, startPoint y: 257, endPoint x: 239, endPoint y: 248, distance: 17.6
click at [224, 257] on button "Hreinsa" at bounding box center [228, 255] width 54 height 28
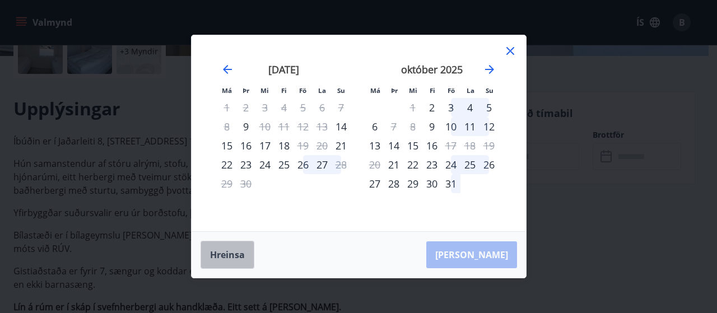
click at [227, 251] on button "Hreinsa" at bounding box center [228, 255] width 54 height 28
click at [452, 107] on div "3" at bounding box center [450, 107] width 19 height 19
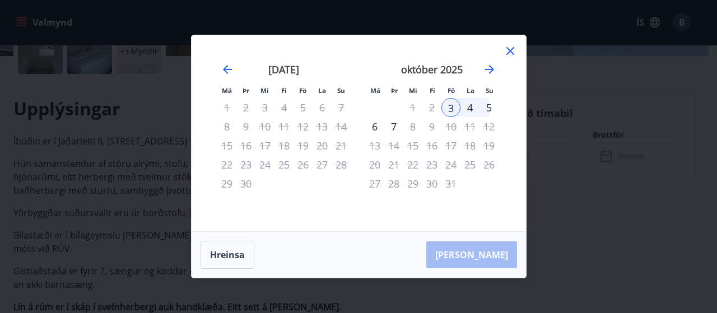
click at [486, 104] on div "5" at bounding box center [488, 107] width 19 height 19
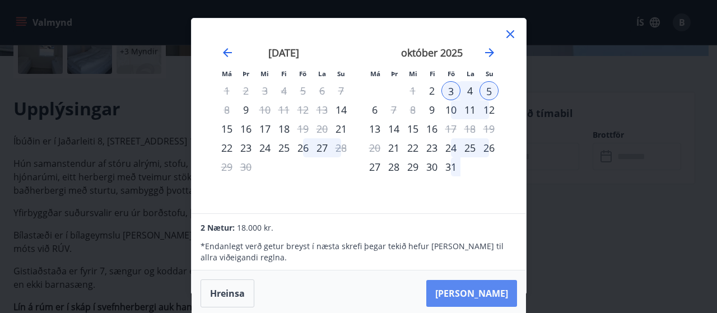
click at [493, 290] on button "[PERSON_NAME]" at bounding box center [471, 293] width 91 height 27
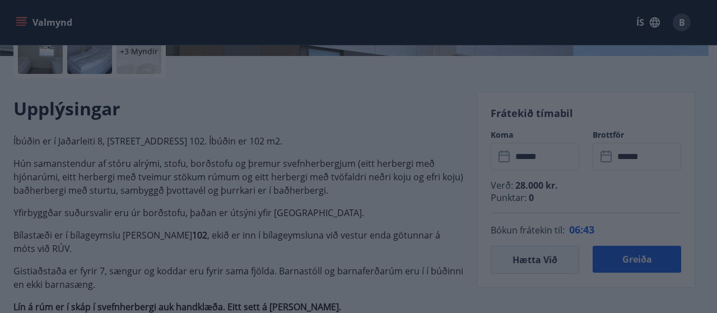
type input "******"
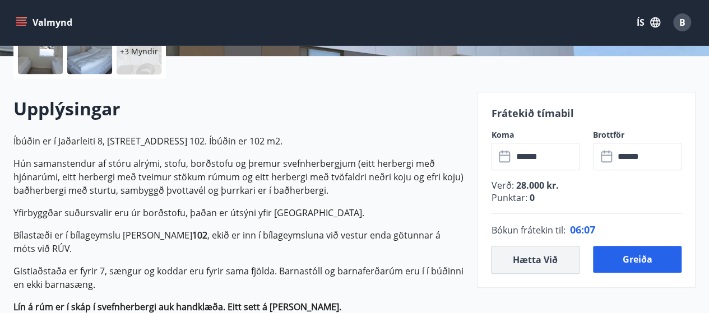
click at [535, 263] on button "Hætta við" at bounding box center [535, 260] width 88 height 28
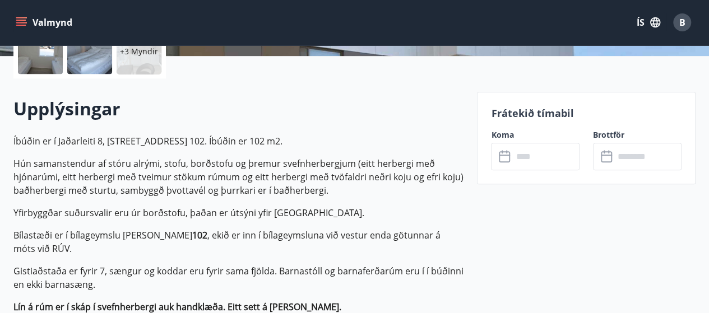
click at [524, 153] on input "text" at bounding box center [545, 156] width 67 height 27
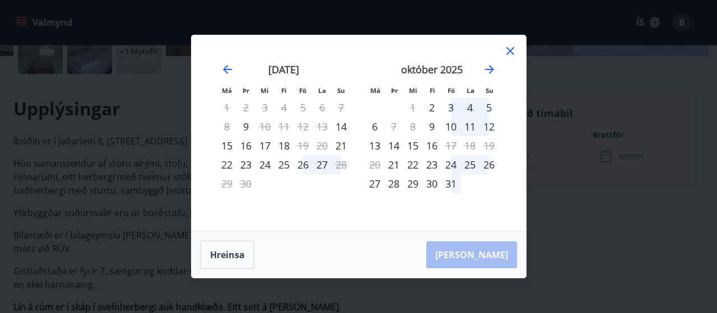
click at [455, 108] on div "3" at bounding box center [450, 107] width 19 height 19
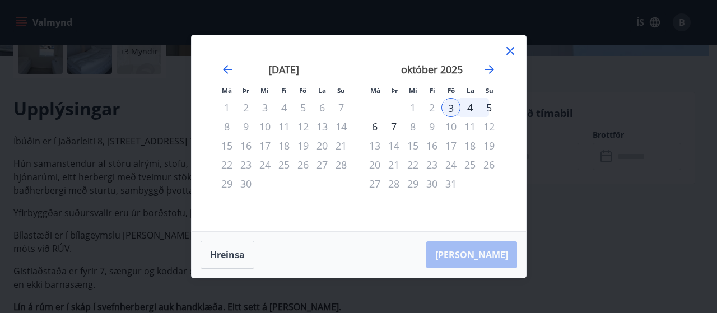
click at [486, 108] on div "5" at bounding box center [488, 107] width 19 height 19
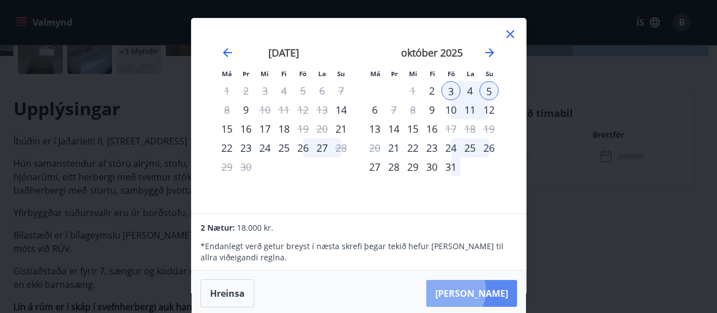
click at [485, 290] on button "[PERSON_NAME]" at bounding box center [471, 293] width 91 height 27
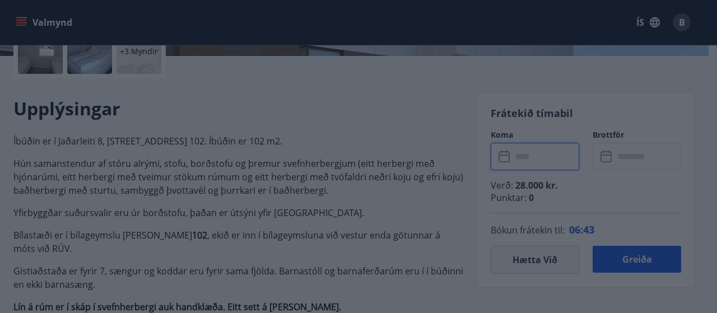
type input "******"
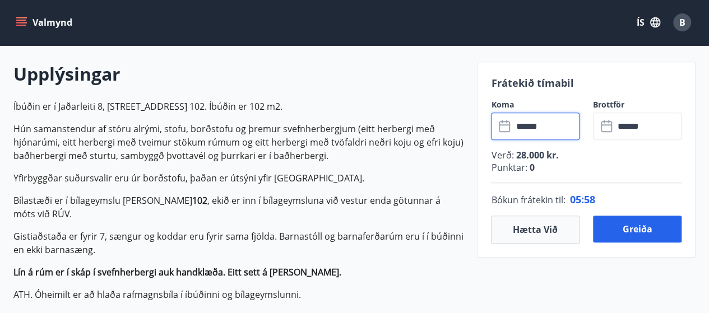
scroll to position [392, 0]
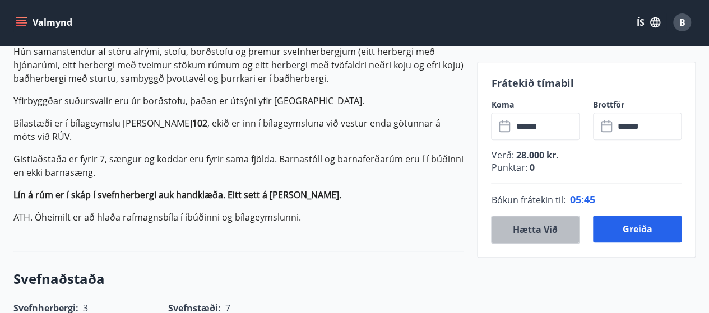
click at [532, 230] on button "Hætta við" at bounding box center [535, 230] width 88 height 28
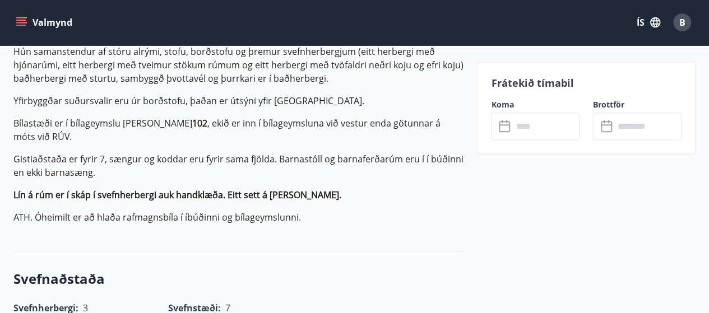
click at [504, 125] on icon at bounding box center [504, 126] width 13 height 13
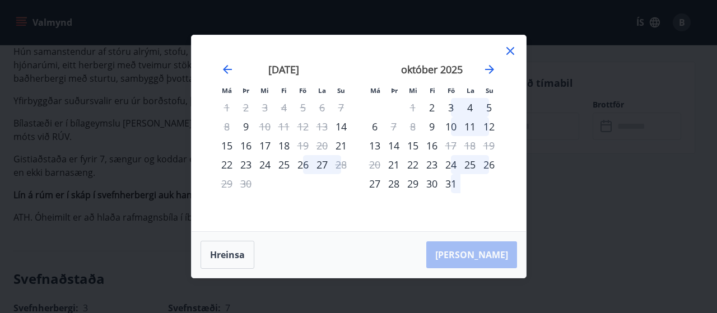
click at [453, 106] on div "3" at bounding box center [450, 107] width 19 height 19
click at [453, 109] on div "3" at bounding box center [450, 107] width 19 height 19
click at [453, 102] on div "3" at bounding box center [450, 107] width 19 height 19
click at [450, 109] on div "3" at bounding box center [450, 107] width 19 height 19
click at [455, 109] on div "3" at bounding box center [450, 107] width 19 height 19
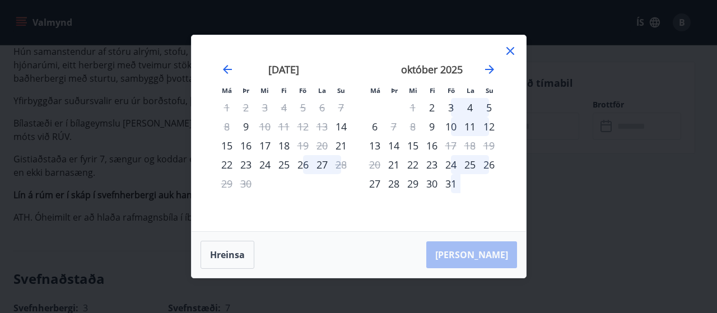
click at [469, 108] on div "4" at bounding box center [469, 107] width 19 height 19
click at [225, 257] on button "Hreinsa" at bounding box center [228, 255] width 54 height 28
click at [225, 256] on button "Hreinsa" at bounding box center [228, 255] width 54 height 28
click at [456, 104] on div "3" at bounding box center [450, 107] width 19 height 19
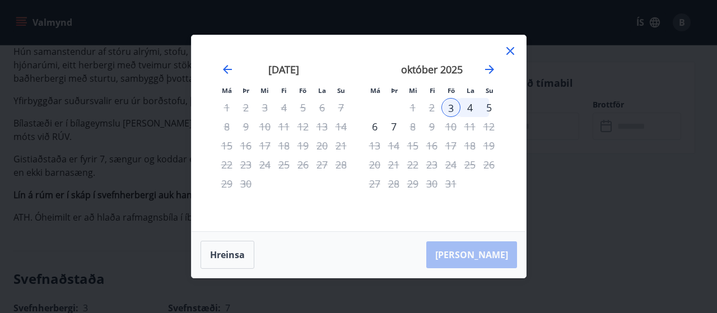
click at [484, 108] on div "5" at bounding box center [488, 107] width 19 height 19
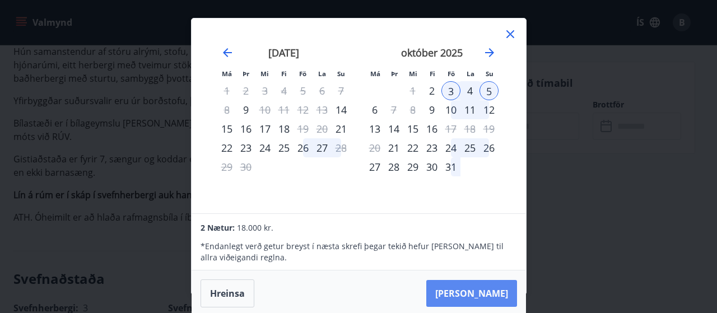
click at [497, 289] on button "[PERSON_NAME]" at bounding box center [471, 293] width 91 height 27
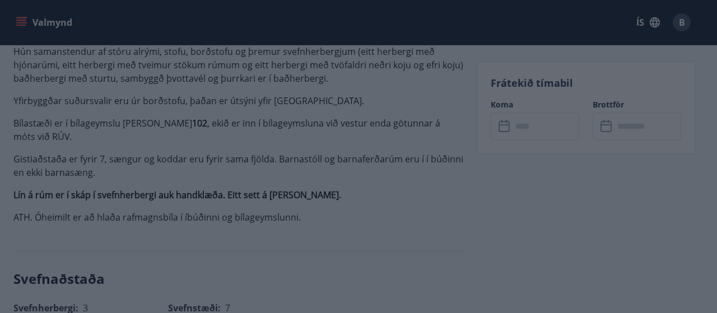
type input "******"
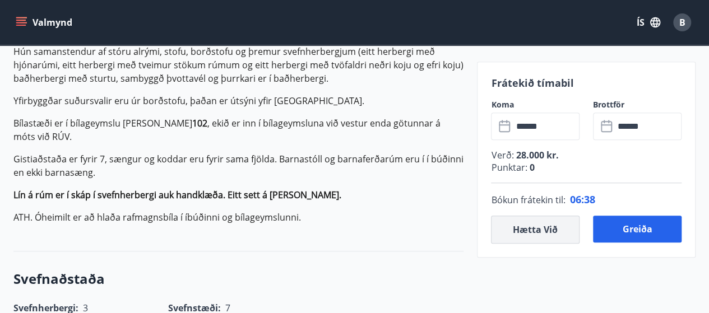
click at [542, 229] on button "Hætta við" at bounding box center [535, 230] width 88 height 28
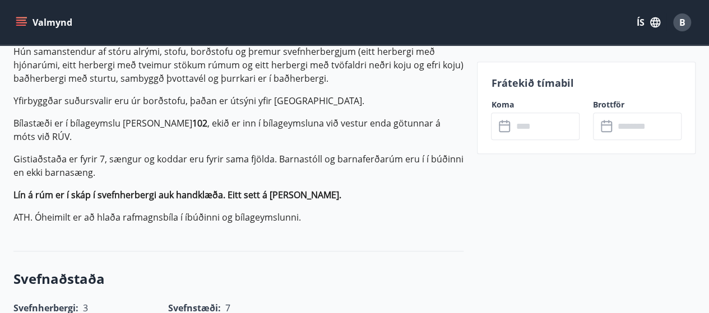
click at [529, 133] on input "text" at bounding box center [545, 126] width 67 height 27
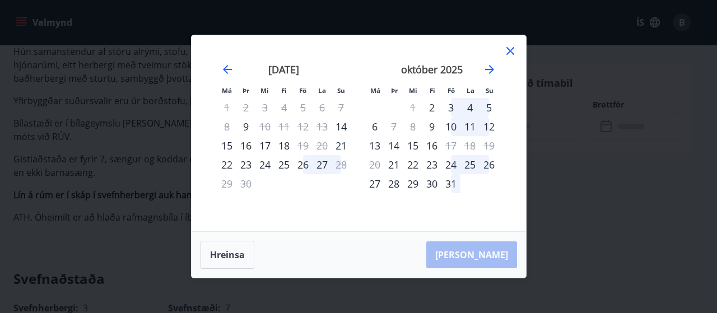
drag, startPoint x: 509, startPoint y: 52, endPoint x: 515, endPoint y: 161, distance: 108.8
click at [509, 53] on icon at bounding box center [510, 51] width 8 height 8
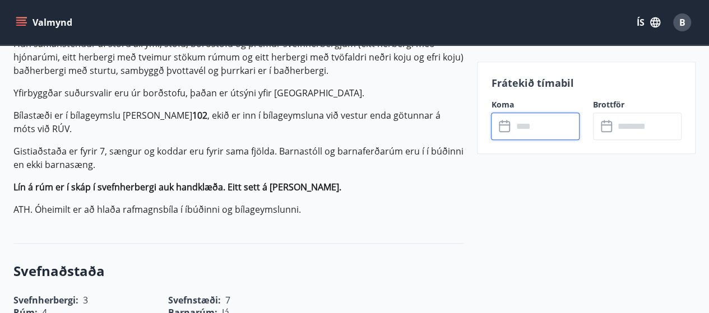
scroll to position [504, 0]
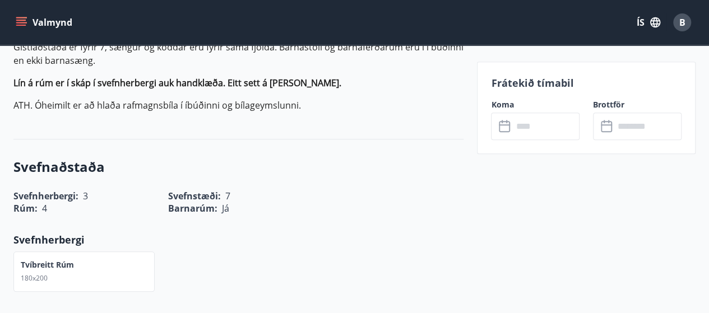
drag, startPoint x: 473, startPoint y: 126, endPoint x: 630, endPoint y: 171, distance: 163.3
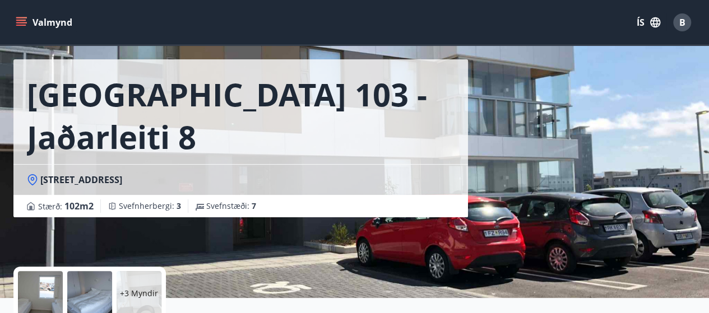
scroll to position [22, 0]
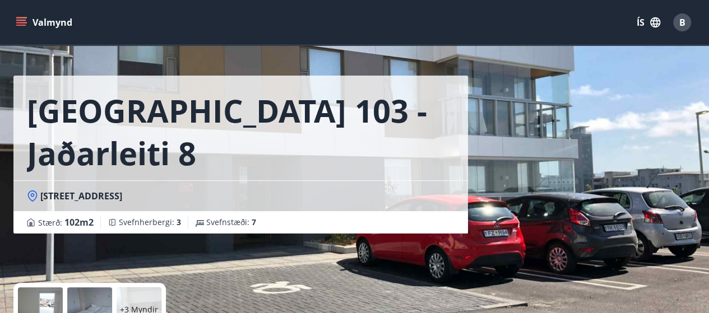
click at [25, 24] on icon "menu" at bounding box center [21, 22] width 11 height 11
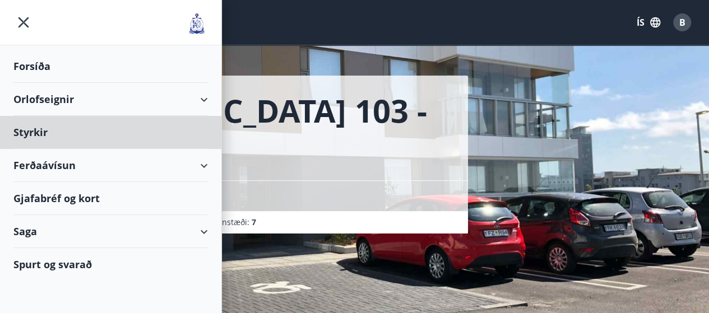
click at [26, 60] on div "Forsíða" at bounding box center [110, 66] width 194 height 33
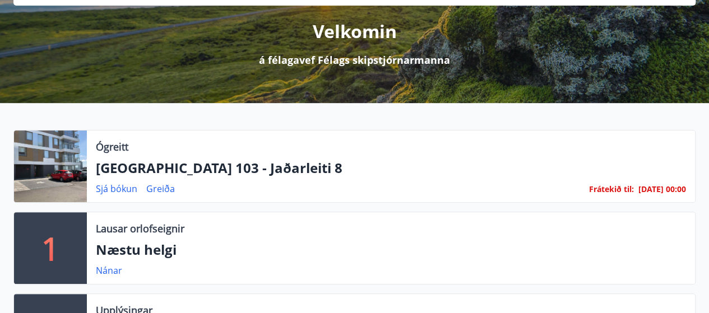
scroll to position [78, 0]
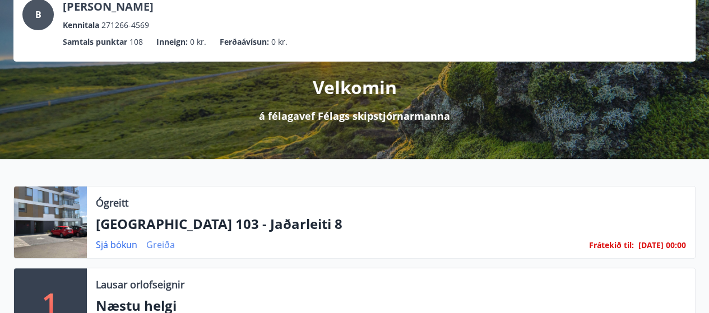
click at [166, 245] on link "Greiða" at bounding box center [160, 245] width 29 height 12
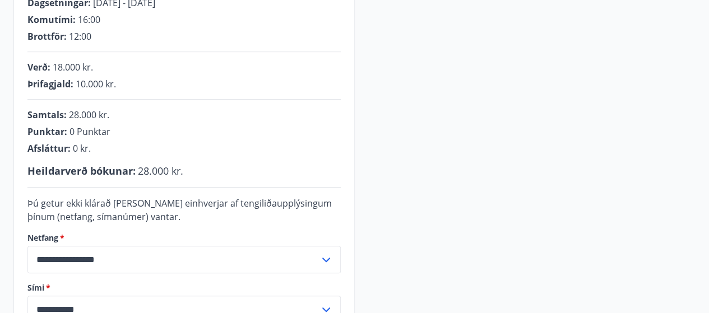
scroll to position [302, 0]
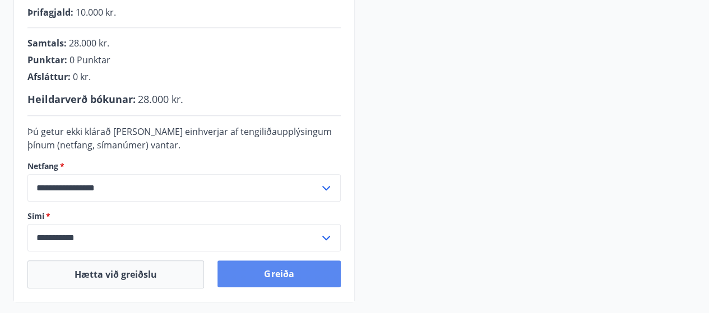
click at [283, 274] on button "Greiða" at bounding box center [278, 273] width 123 height 27
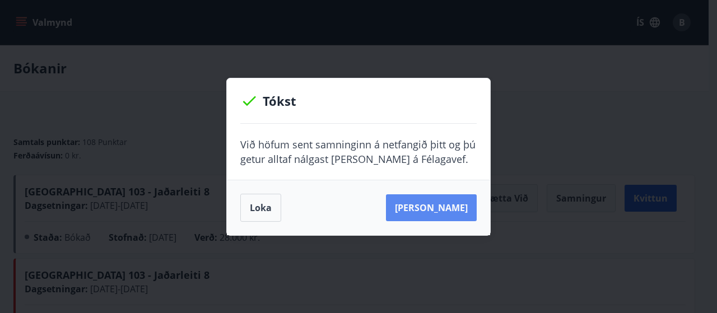
click at [436, 211] on button "Sjá samning" at bounding box center [431, 207] width 91 height 27
click at [269, 212] on button "Loka" at bounding box center [260, 208] width 41 height 28
